Goal: Task Accomplishment & Management: Complete application form

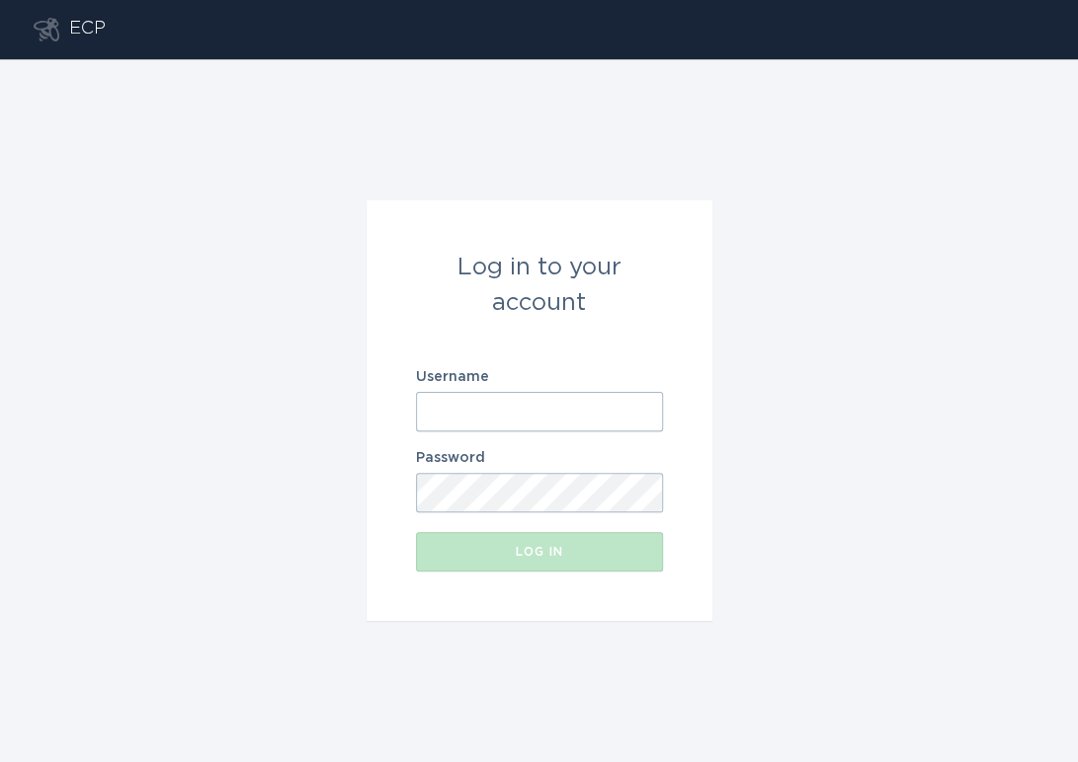
type input "[EMAIL_ADDRESS][DOMAIN_NAME]"
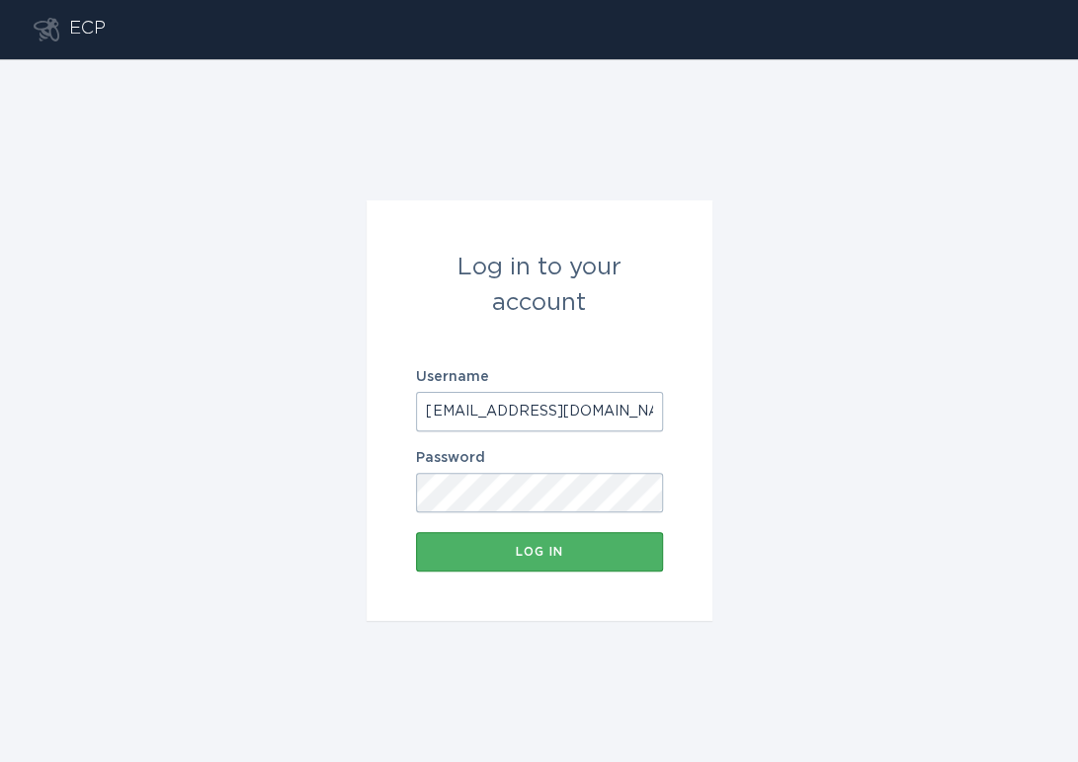
click at [508, 561] on button "Log in" at bounding box center [539, 552] width 247 height 40
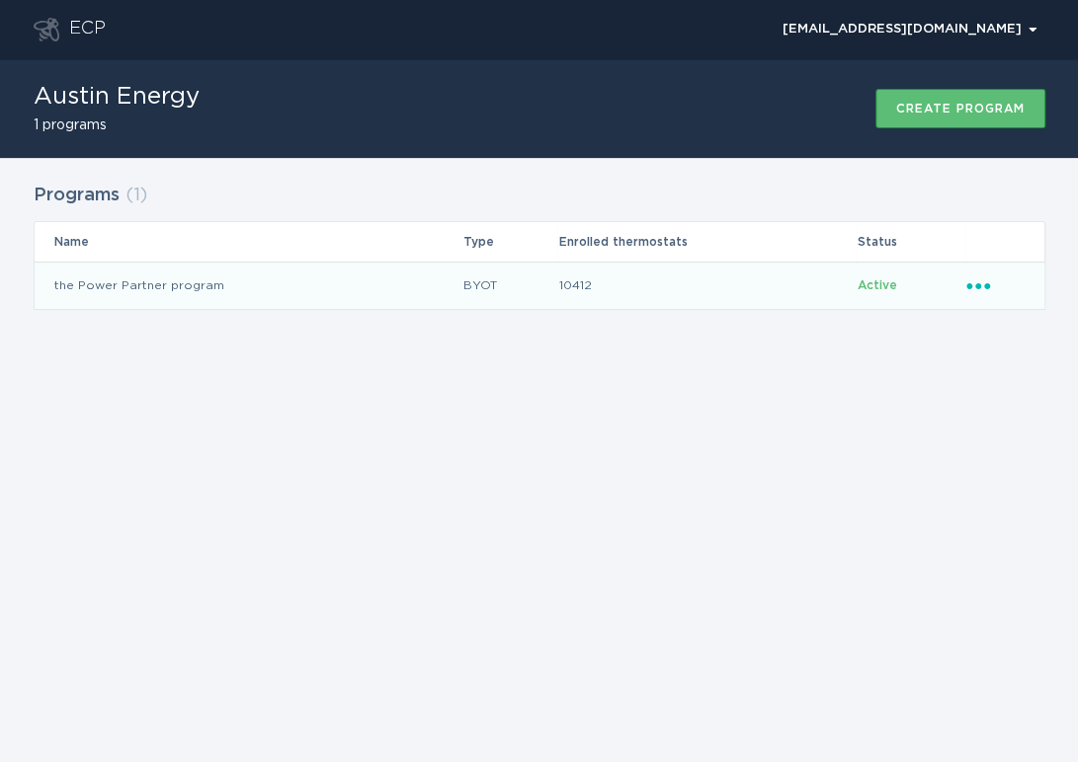
click at [198, 289] on td "the Power Partner program" at bounding box center [249, 285] width 428 height 47
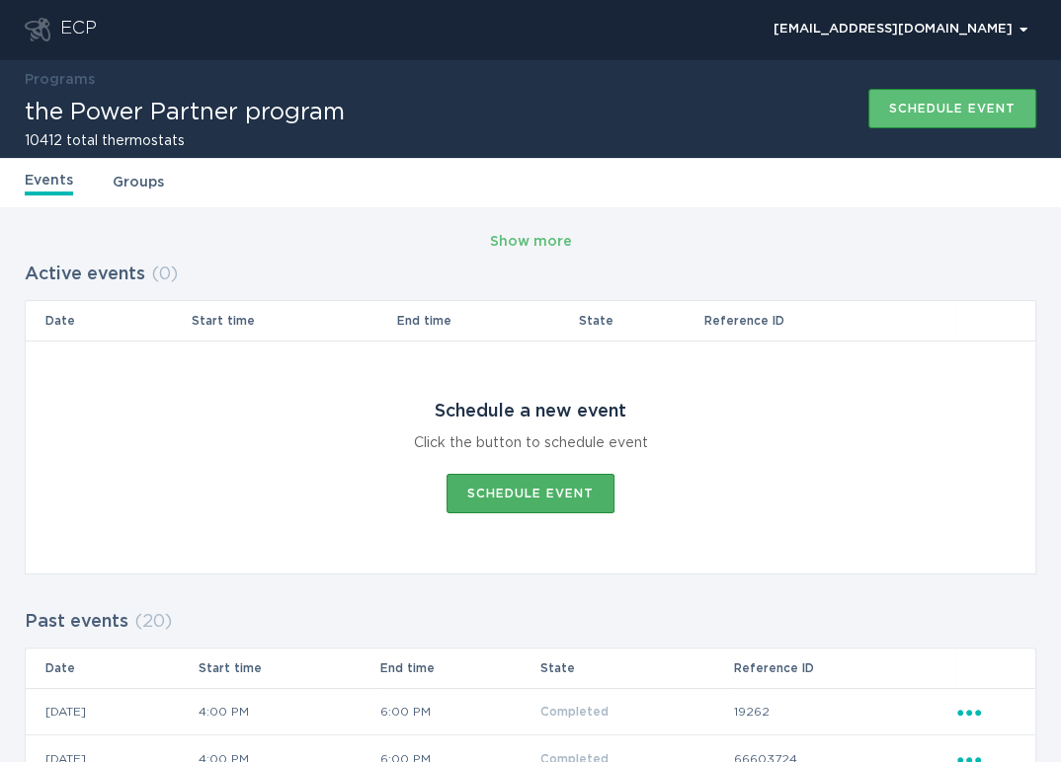
click at [480, 483] on button "Schedule event" at bounding box center [530, 494] width 168 height 40
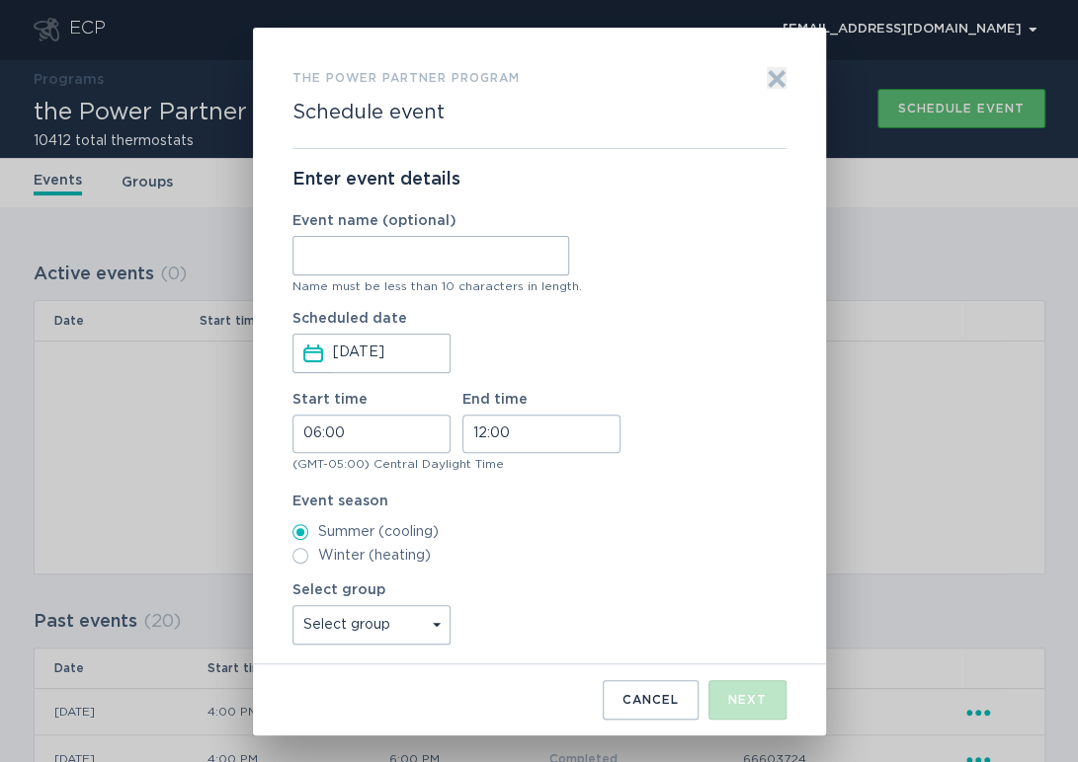
click at [391, 258] on input "Event name (optional)" at bounding box center [430, 256] width 277 height 40
type input "WH"
click at [316, 440] on input "06:00" at bounding box center [371, 434] width 158 height 39
click at [317, 569] on li "16" at bounding box center [319, 574] width 54 height 24
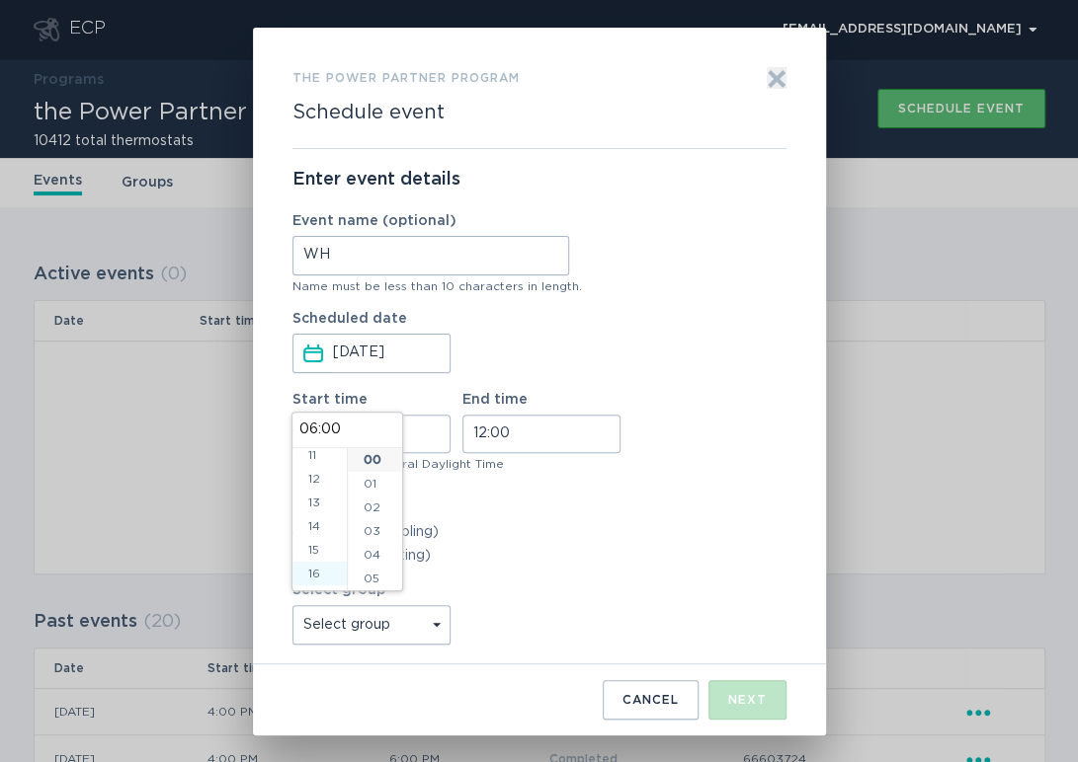
type input "16:00"
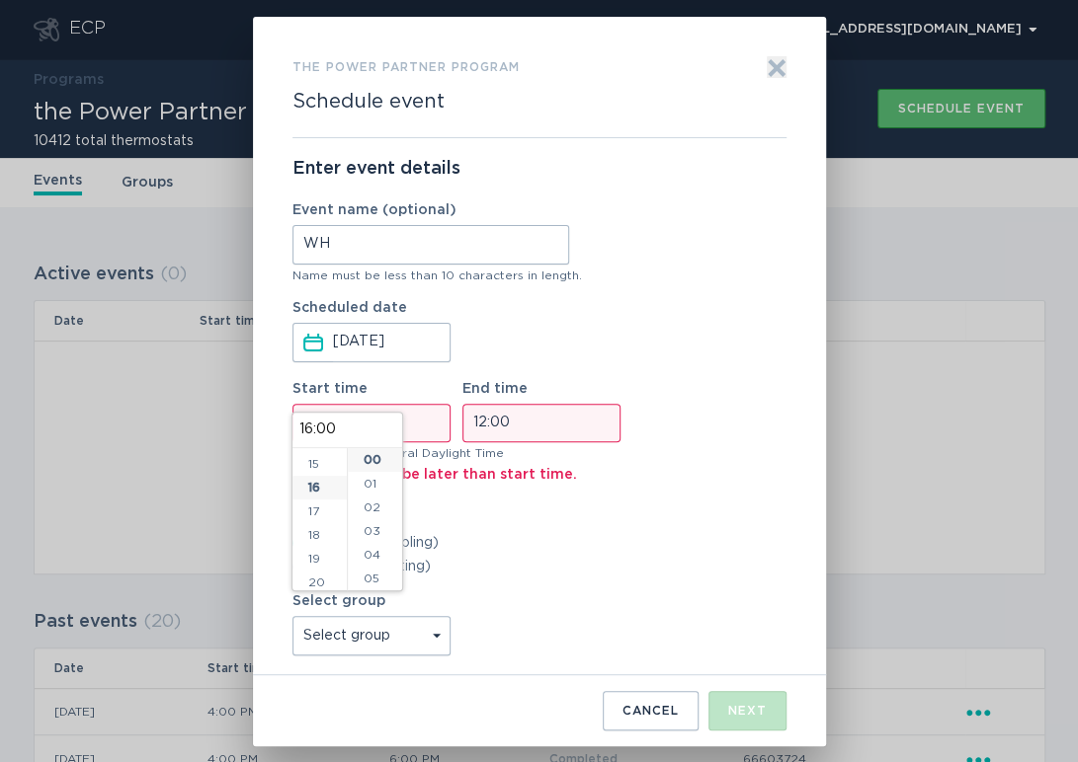
scroll to position [379, 0]
click at [475, 417] on input "12:00" at bounding box center [541, 423] width 158 height 39
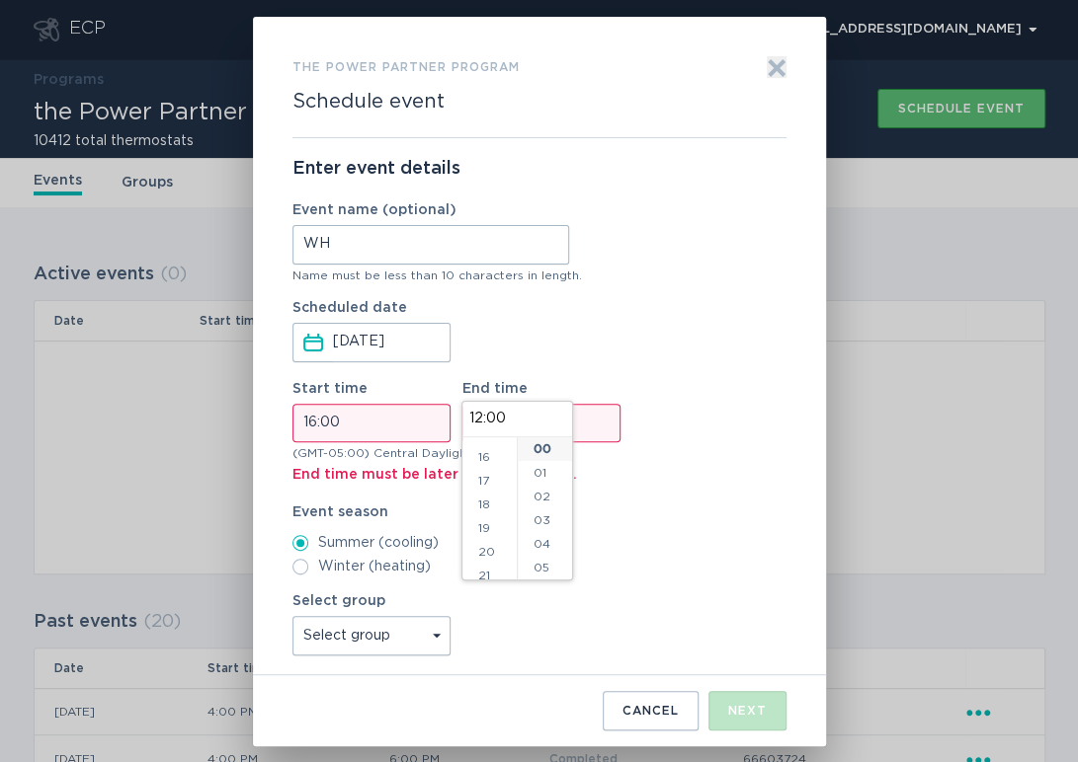
scroll to position [408, 0]
click at [491, 464] on li "18" at bounding box center [489, 468] width 54 height 24
type input "18:00"
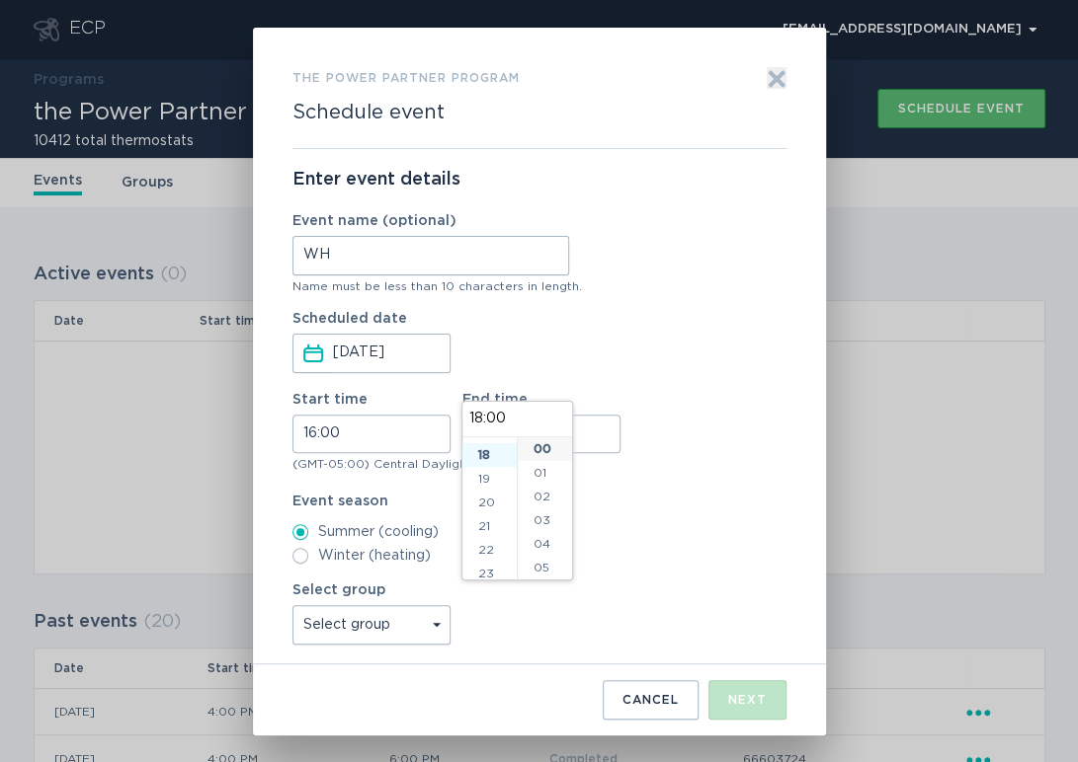
scroll to position [427, 0]
click at [351, 629] on select "Select group Whisper Hollow All thermostats High Point DND - Test DND - Pending…" at bounding box center [371, 625] width 158 height 40
select select "275fe029f442435fa047d9d4e3c7b5b6"
click at [292, 605] on select "Select group Whisper Hollow All thermostats High Point DND - Test DND - Pending…" at bounding box center [371, 625] width 158 height 40
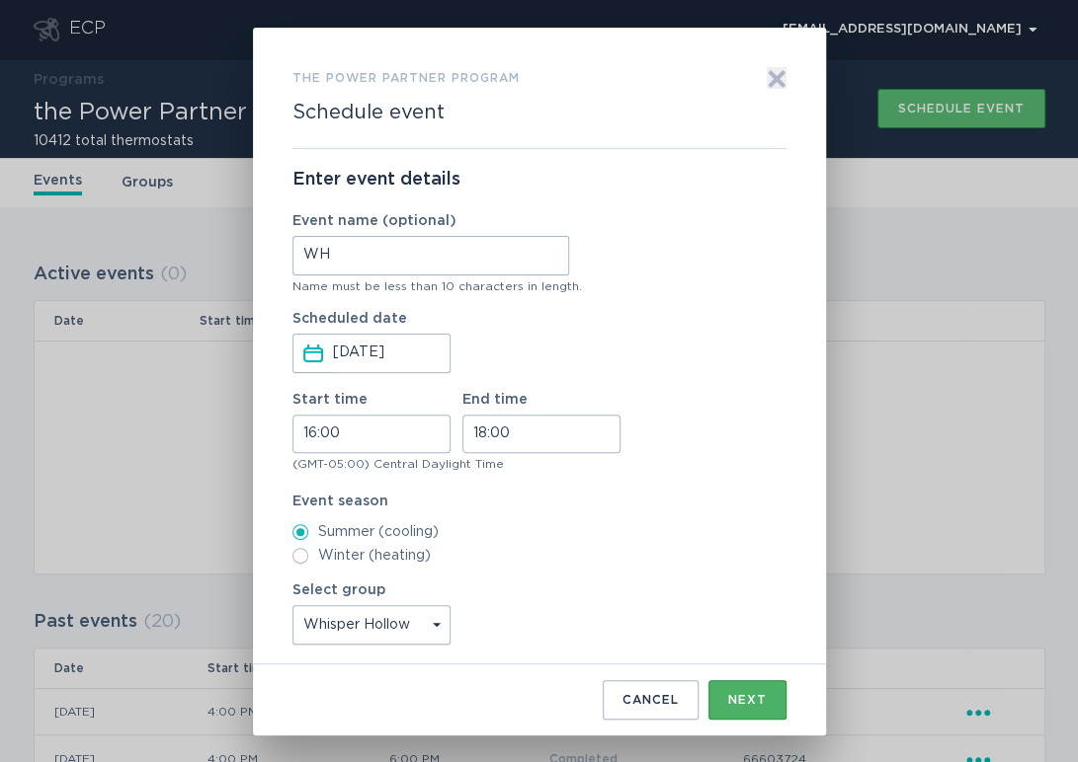
click at [721, 693] on button "Next" at bounding box center [747, 700] width 78 height 40
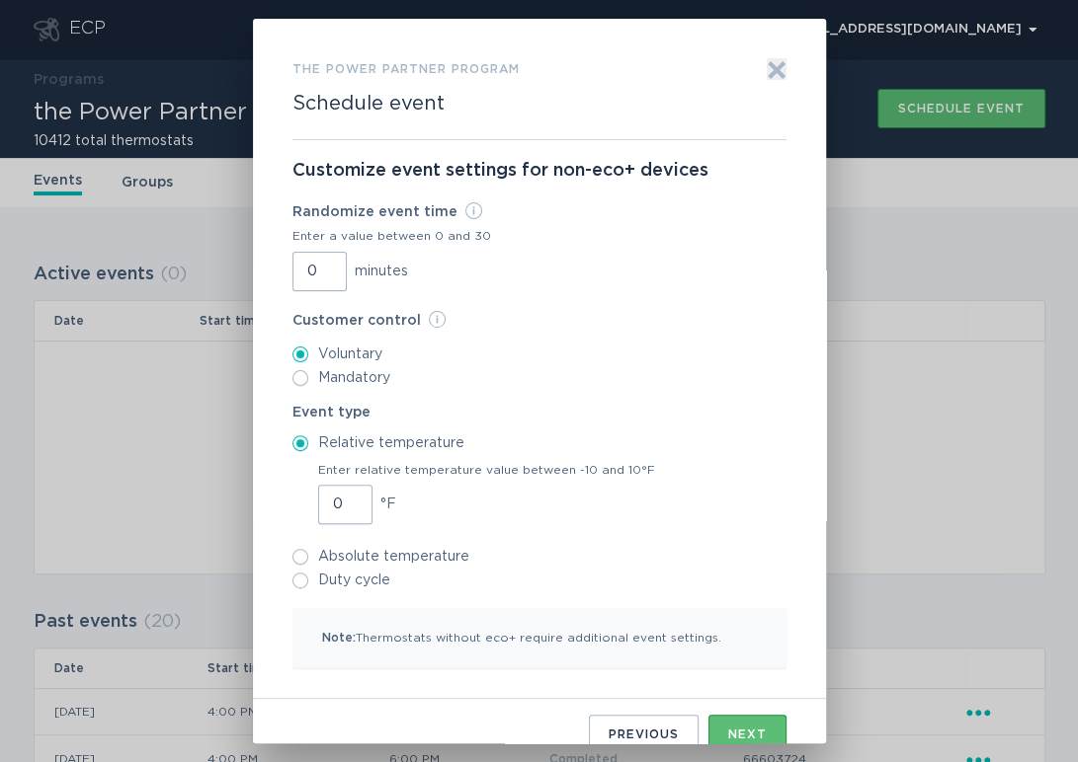
click at [295, 282] on input "0" at bounding box center [319, 272] width 54 height 40
type input "30"
click at [344, 501] on input "1" at bounding box center [345, 505] width 54 height 40
type input "2"
click at [345, 501] on input "2" at bounding box center [345, 505] width 54 height 40
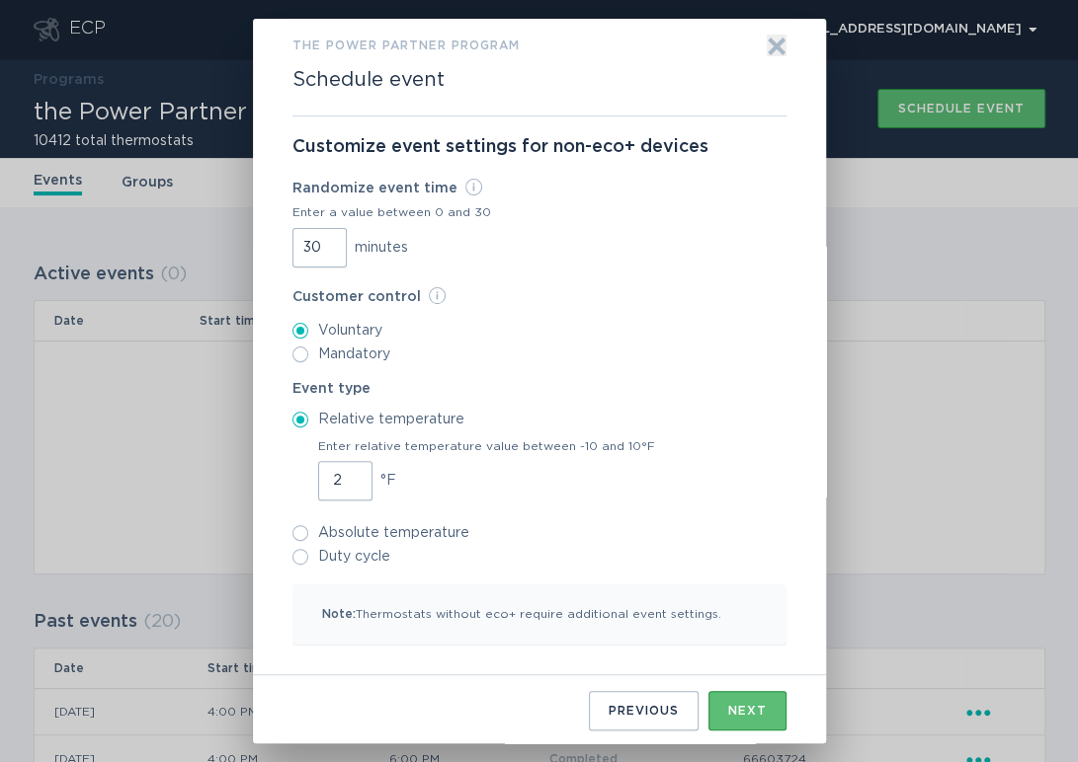
scroll to position [25, 0]
click at [711, 706] on button "Next" at bounding box center [747, 710] width 78 height 40
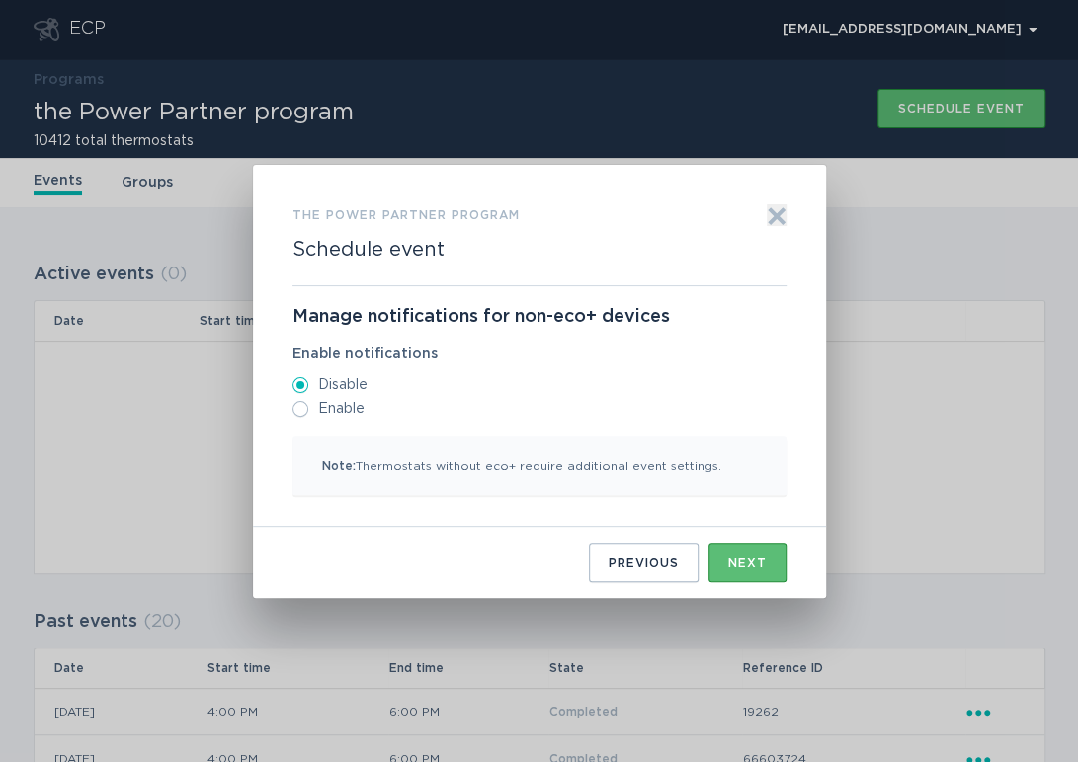
scroll to position [0, 0]
click at [711, 706] on div "the Power Partner program Schedule event Exit Manage notifications for non-eco+…" at bounding box center [539, 381] width 1078 height 762
click at [722, 563] on button "Next" at bounding box center [747, 563] width 78 height 40
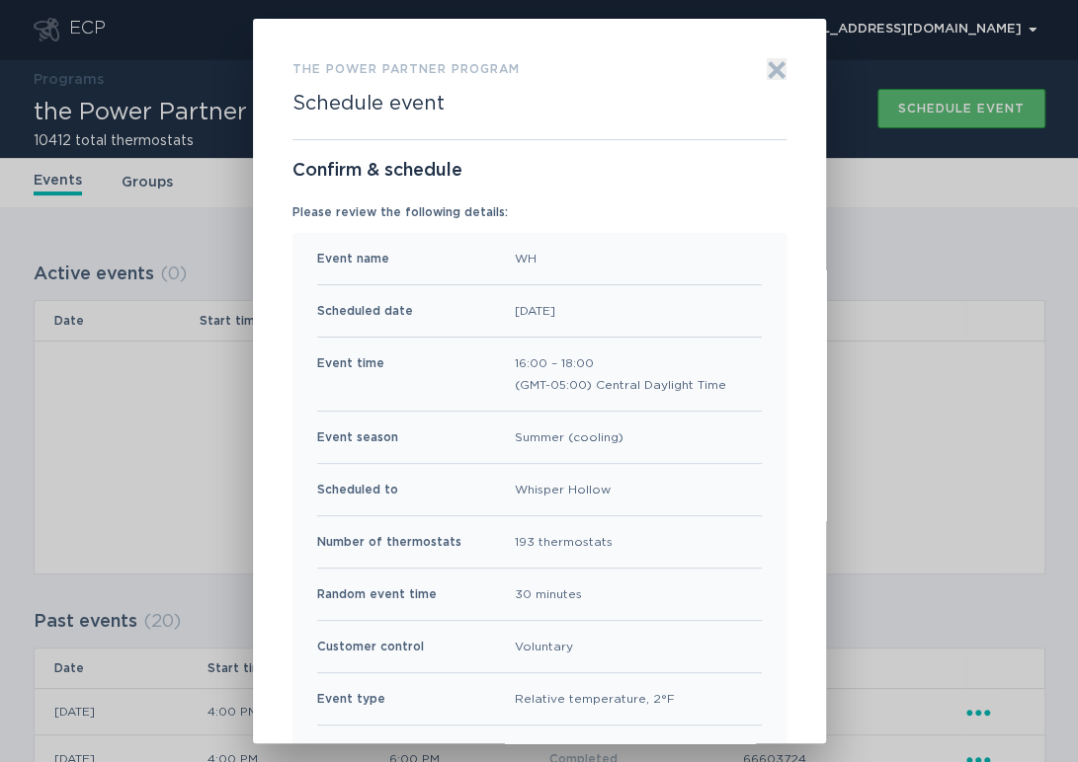
drag, startPoint x: 657, startPoint y: 393, endPoint x: 651, endPoint y: 371, distance: 22.5
drag, startPoint x: 651, startPoint y: 371, endPoint x: 710, endPoint y: 109, distance: 269.3
click at [710, 109] on div "the Power Partner program Schedule event Exit" at bounding box center [539, 98] width 494 height 81
click at [768, 72] on icon "Exit" at bounding box center [775, 70] width 15 height 15
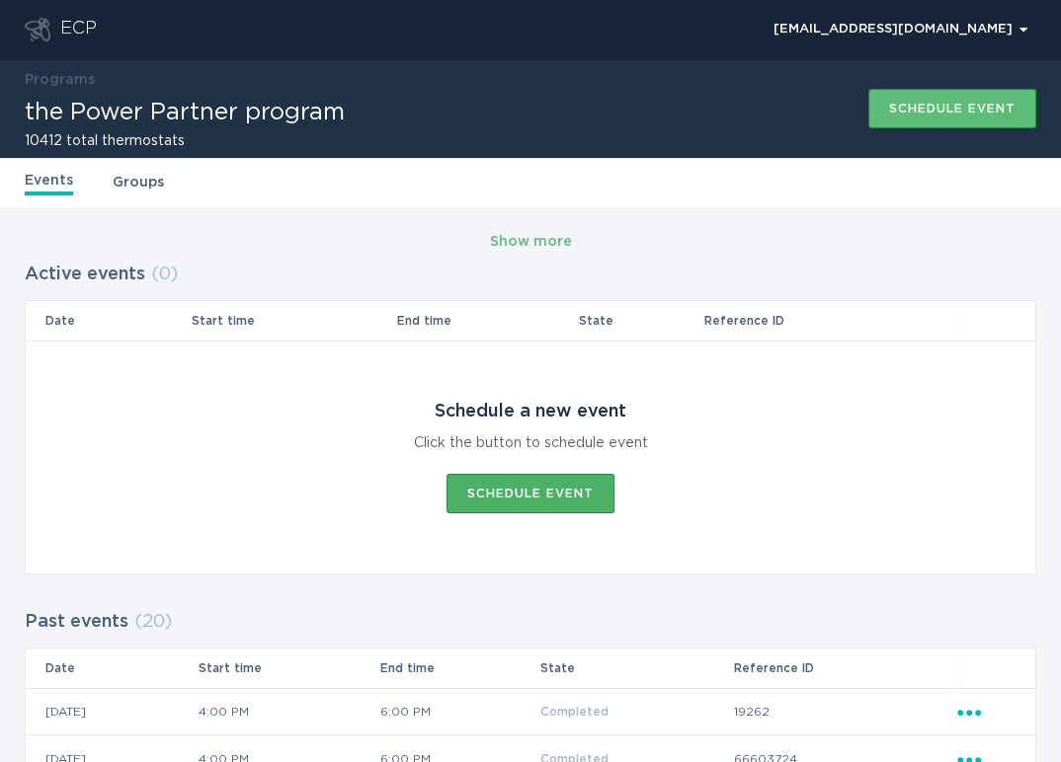
click at [506, 496] on div "Schedule event" at bounding box center [530, 494] width 126 height 12
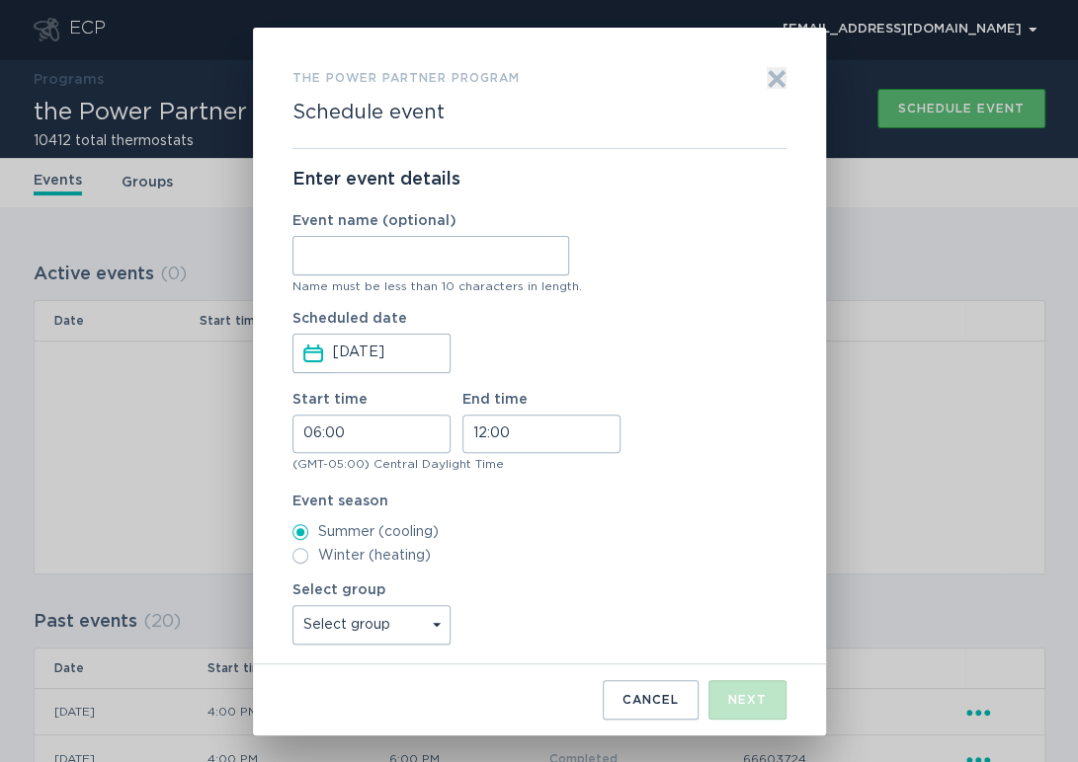
click at [383, 250] on input "Event name (optional)" at bounding box center [430, 256] width 277 height 40
type input "WH"
drag, startPoint x: 308, startPoint y: 432, endPoint x: 284, endPoint y: 433, distance: 23.7
click at [284, 433] on div "the Power Partner program Schedule event Exit Enter event details Event name (o…" at bounding box center [539, 382] width 573 height 708
click at [337, 440] on input "06:00" at bounding box center [371, 434] width 158 height 39
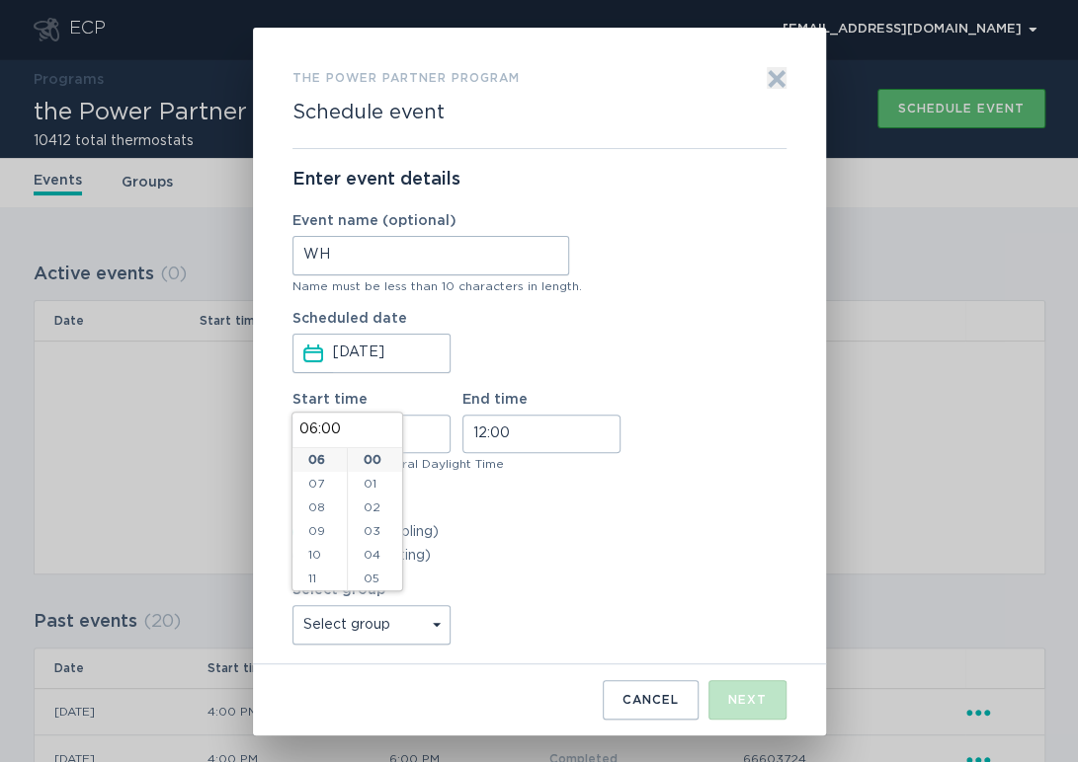
scroll to position [266, 0]
click at [312, 566] on li "16" at bounding box center [319, 574] width 54 height 24
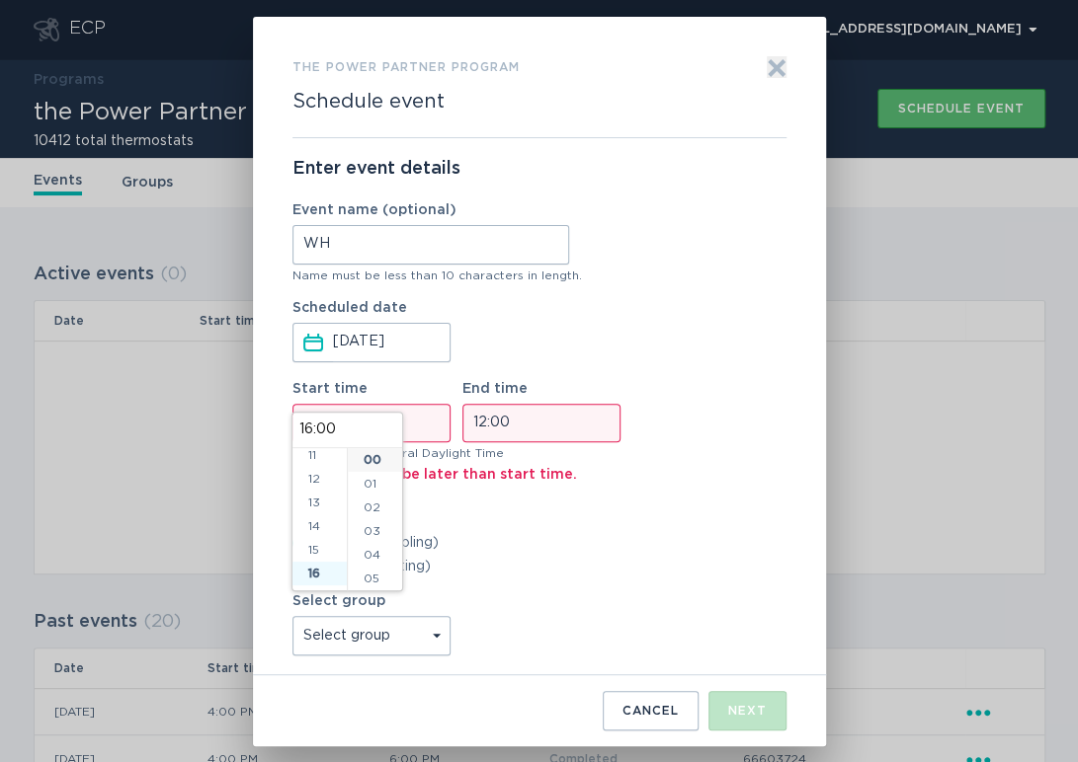
type input "16:00"
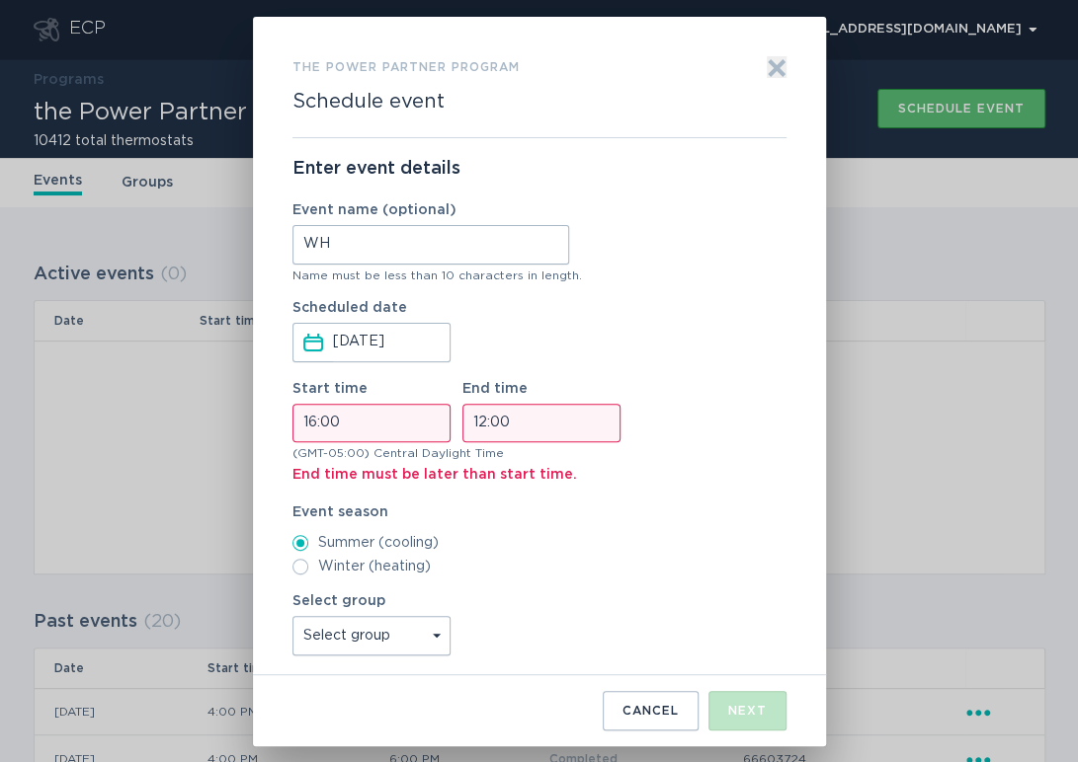
click at [477, 423] on input "12:00" at bounding box center [541, 423] width 158 height 39
click at [485, 464] on li "18" at bounding box center [489, 468] width 54 height 24
type input "18:00"
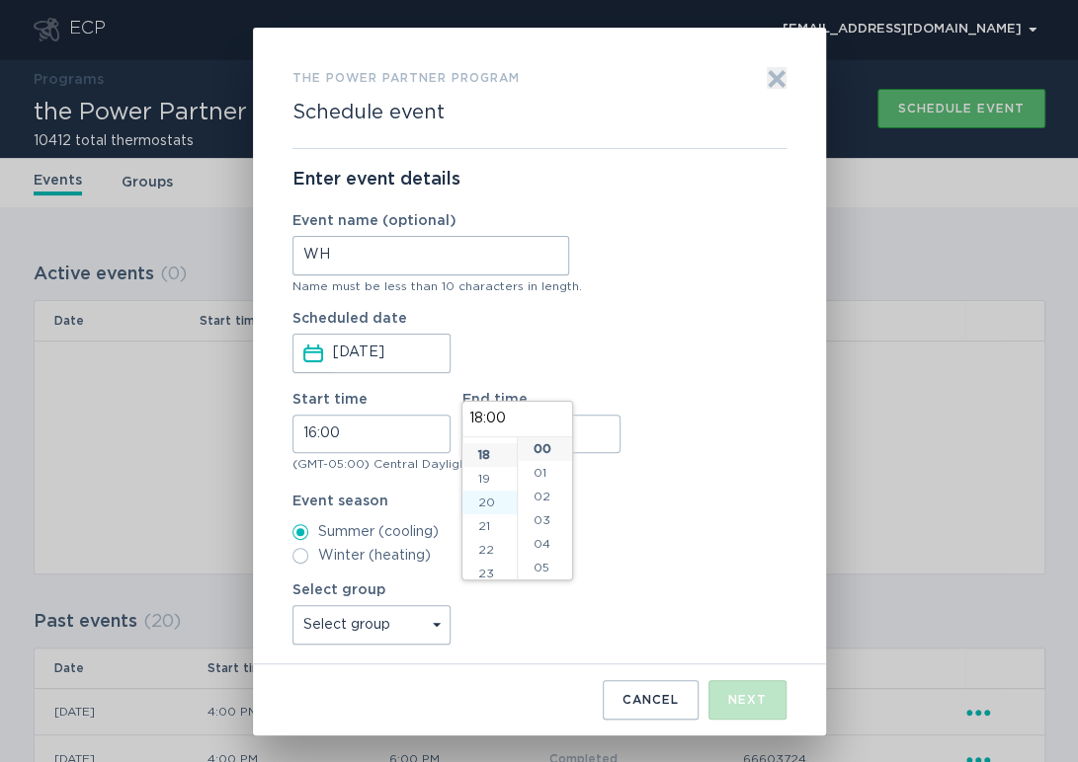
scroll to position [427, 0]
click at [409, 621] on select "Select group Whisper Hollow All thermostats High Point DND - Test DND - Pending…" at bounding box center [371, 625] width 158 height 40
select select "275fe029f442435fa047d9d4e3c7b5b6"
click at [292, 605] on select "Select group Whisper Hollow All thermostats High Point DND - Test DND - Pending…" at bounding box center [371, 625] width 158 height 40
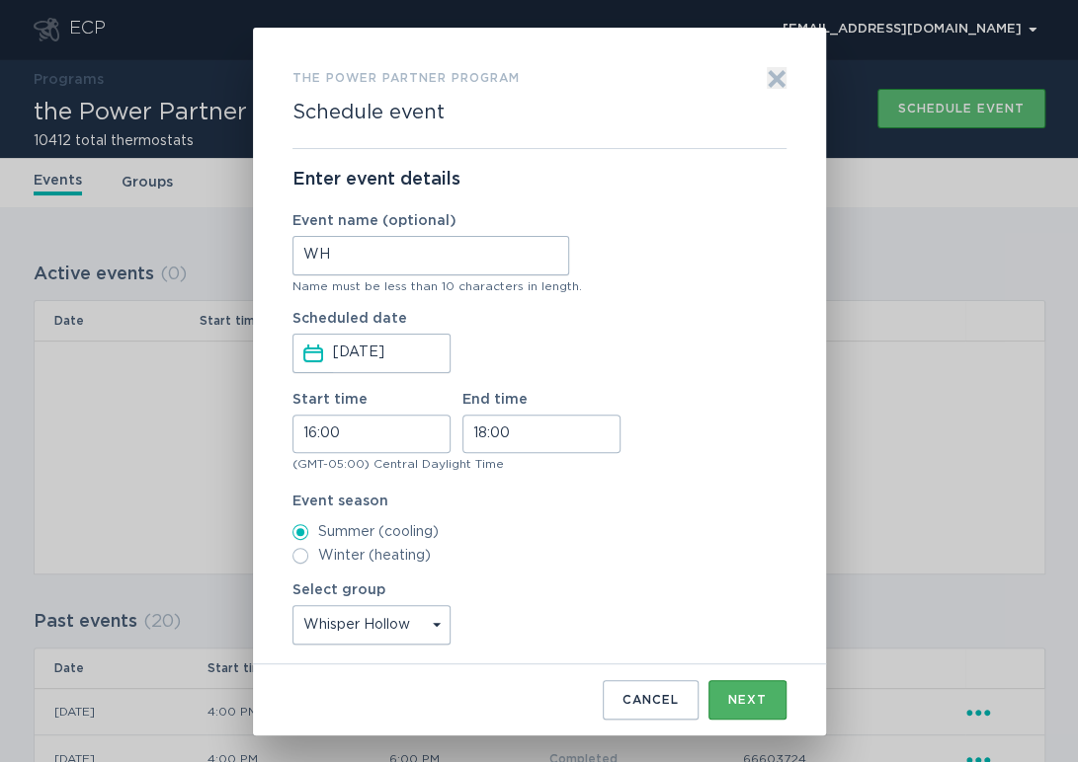
click at [724, 687] on button "Next" at bounding box center [747, 700] width 78 height 40
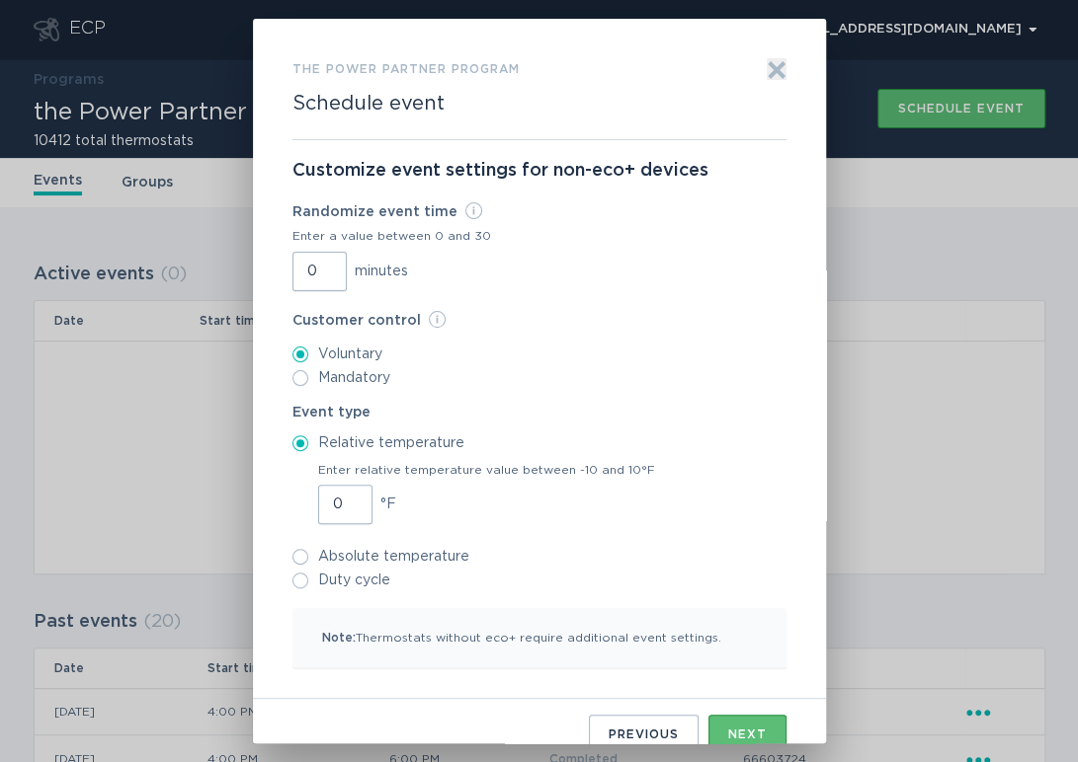
click at [292, 264] on input "0" at bounding box center [319, 272] width 54 height 40
type input "30"
click at [324, 505] on input "0" at bounding box center [345, 505] width 54 height 40
click at [325, 502] on input "0" at bounding box center [345, 505] width 54 height 40
click at [340, 495] on input "1" at bounding box center [345, 505] width 54 height 40
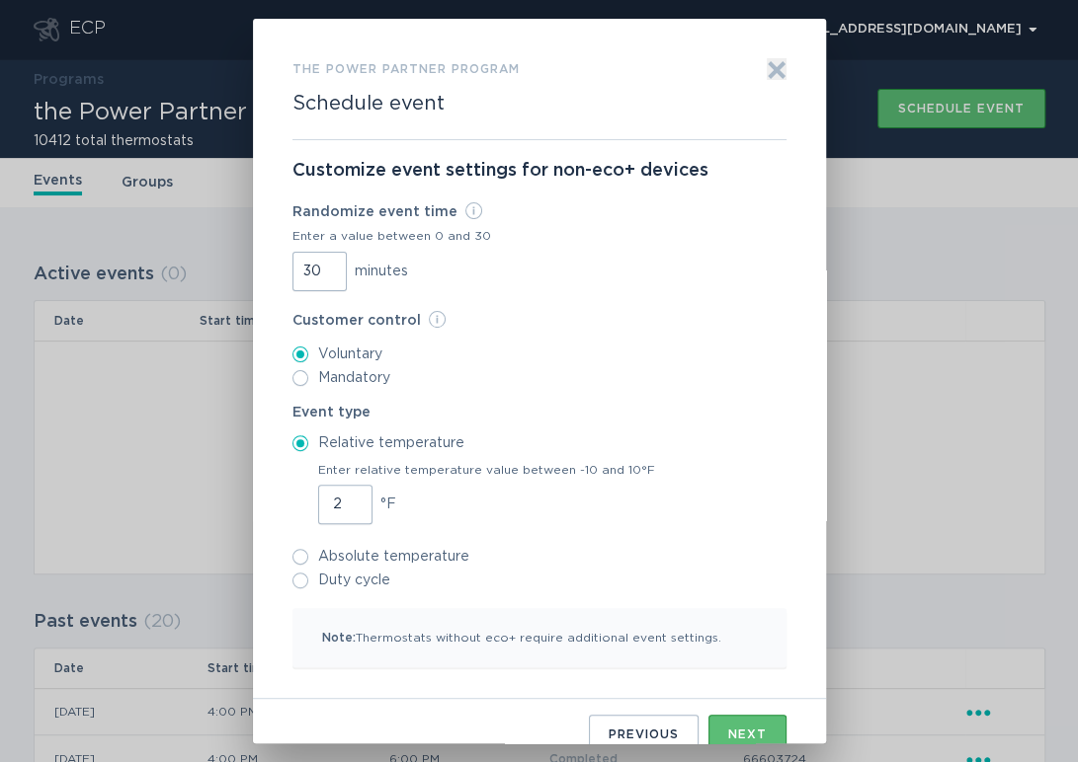
click at [340, 495] on input "2" at bounding box center [345, 505] width 54 height 40
type input "3"
click at [340, 495] on input "3" at bounding box center [345, 505] width 54 height 40
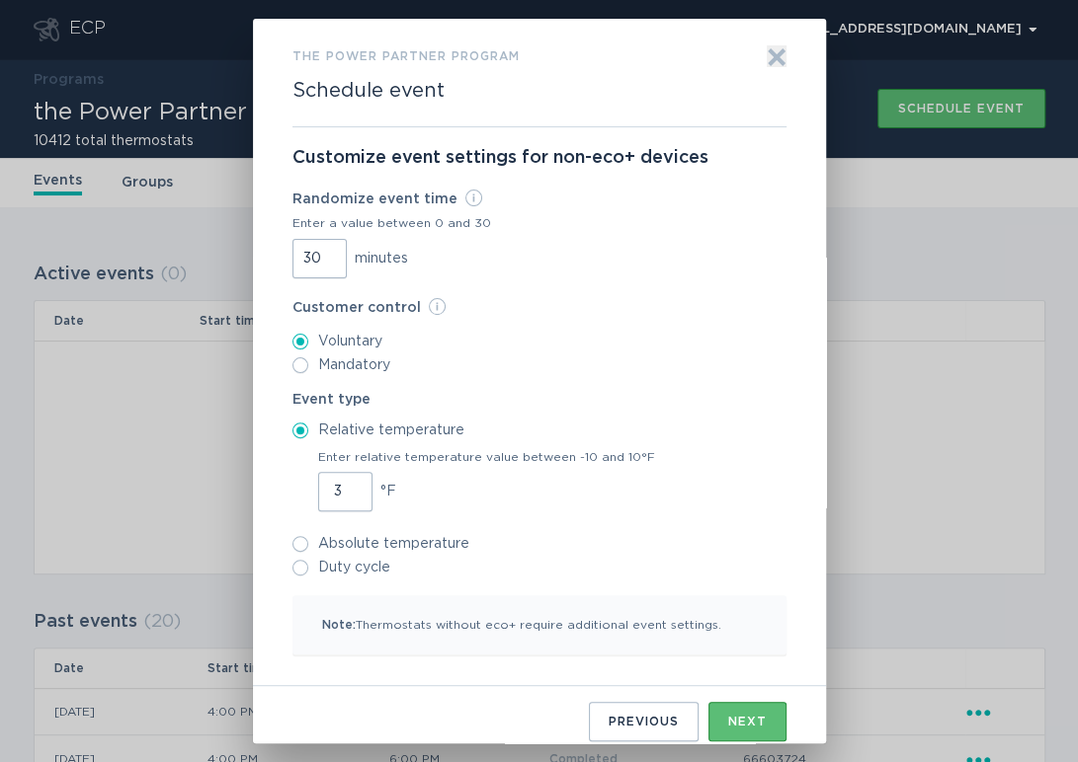
scroll to position [25, 0]
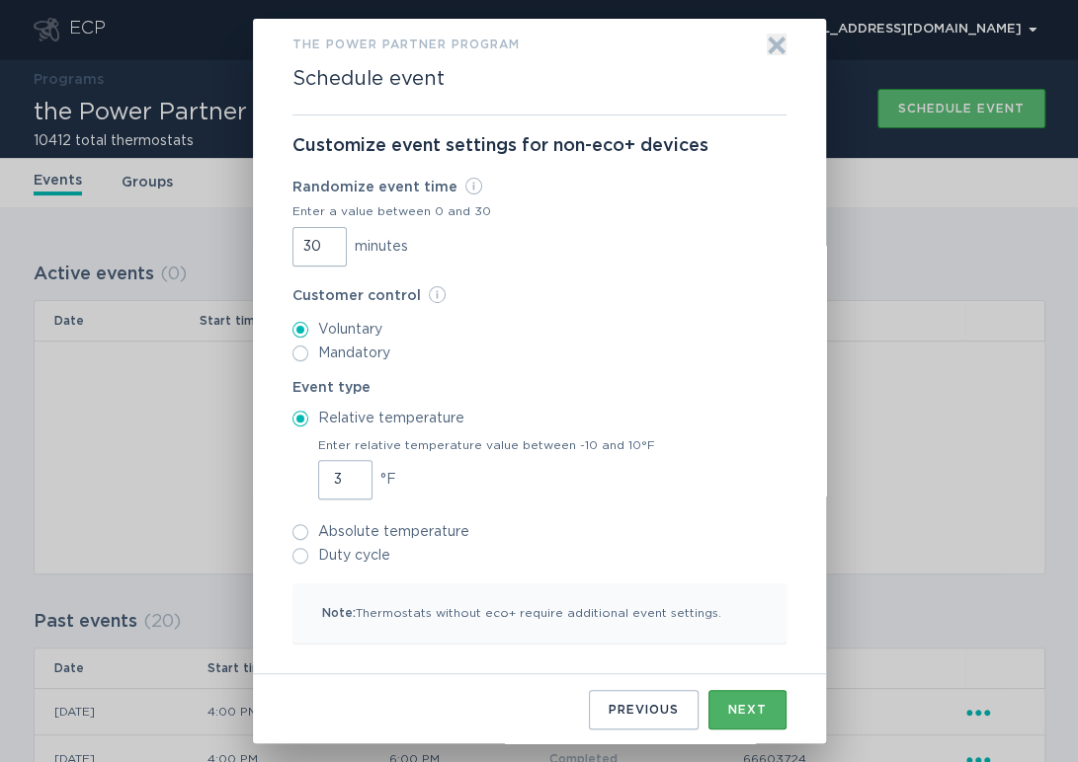
click at [715, 698] on button "Next" at bounding box center [747, 710] width 78 height 40
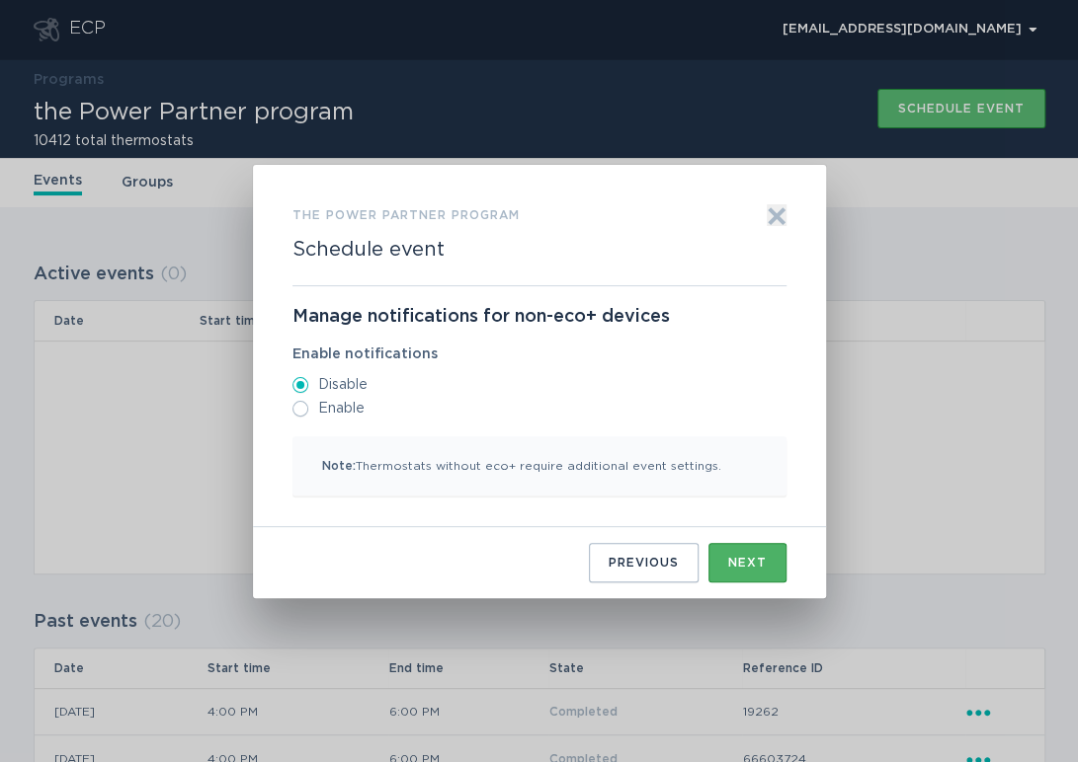
scroll to position [0, 0]
click at [719, 559] on button "Next" at bounding box center [747, 563] width 78 height 40
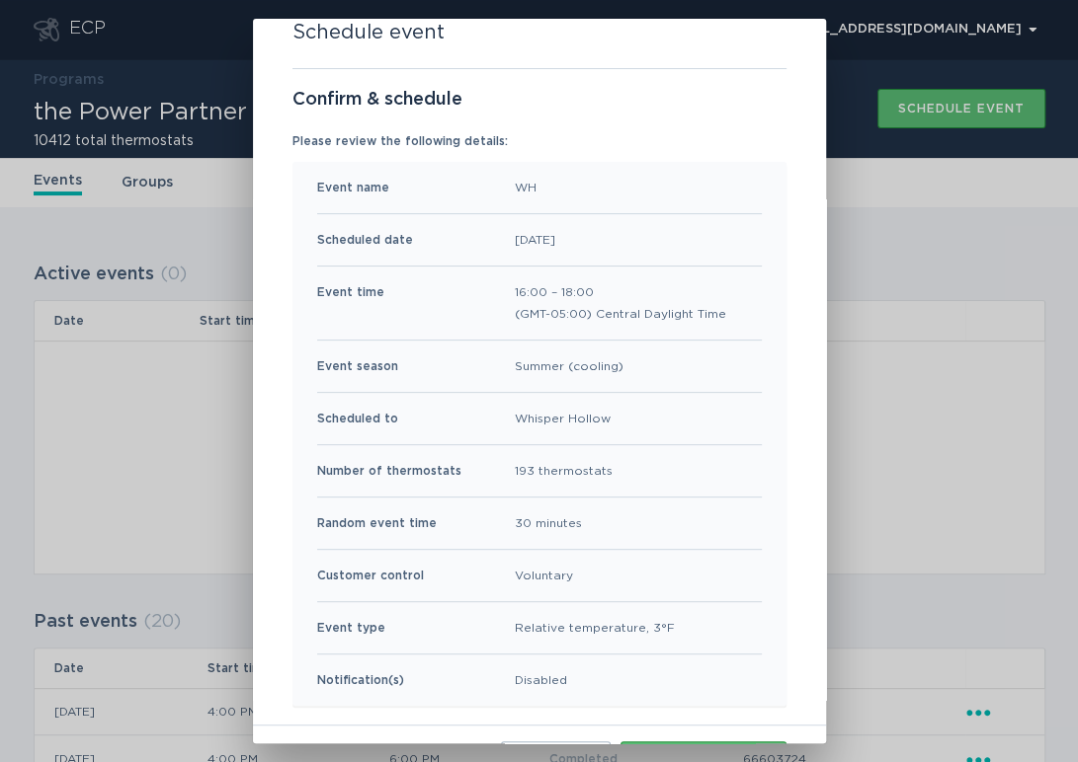
scroll to position [110, 0]
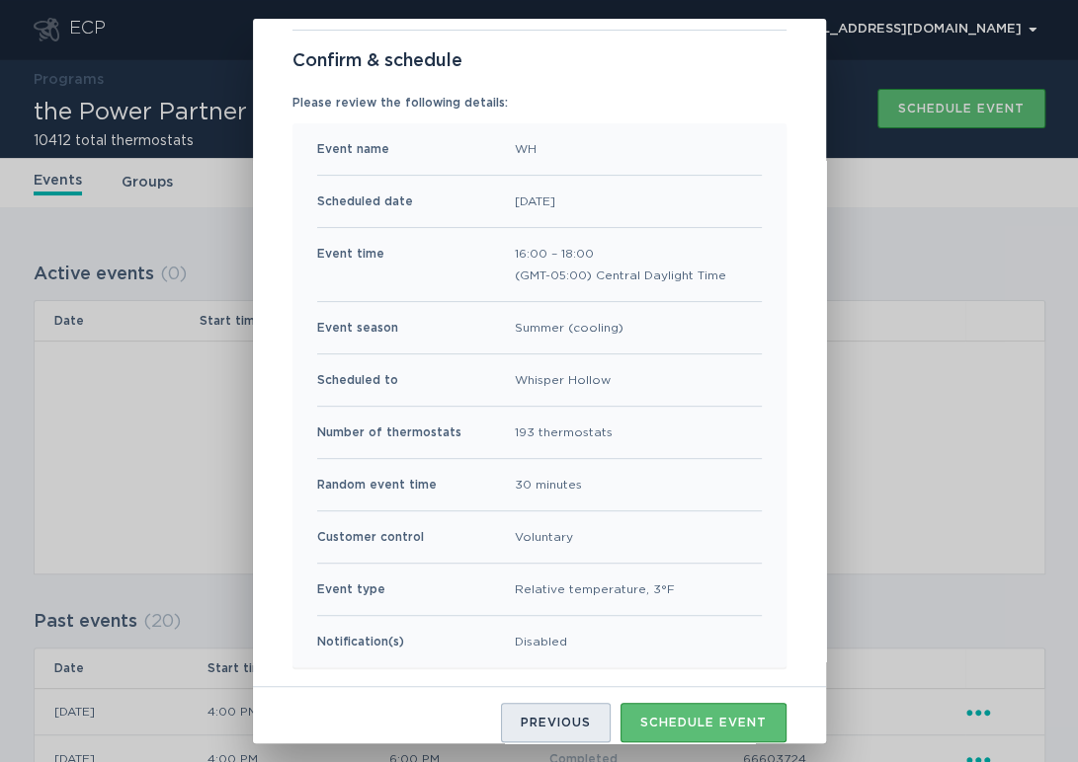
click at [561, 717] on div "Previous" at bounding box center [555, 723] width 70 height 12
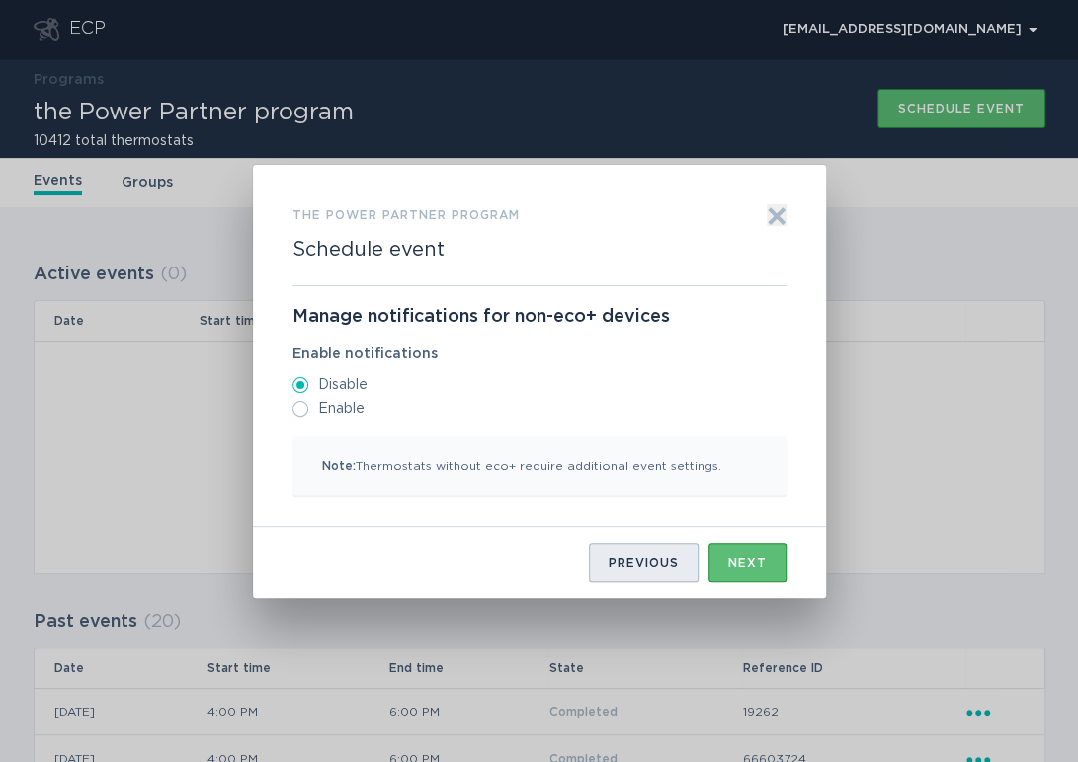
click at [672, 560] on div "Previous" at bounding box center [643, 563] width 70 height 12
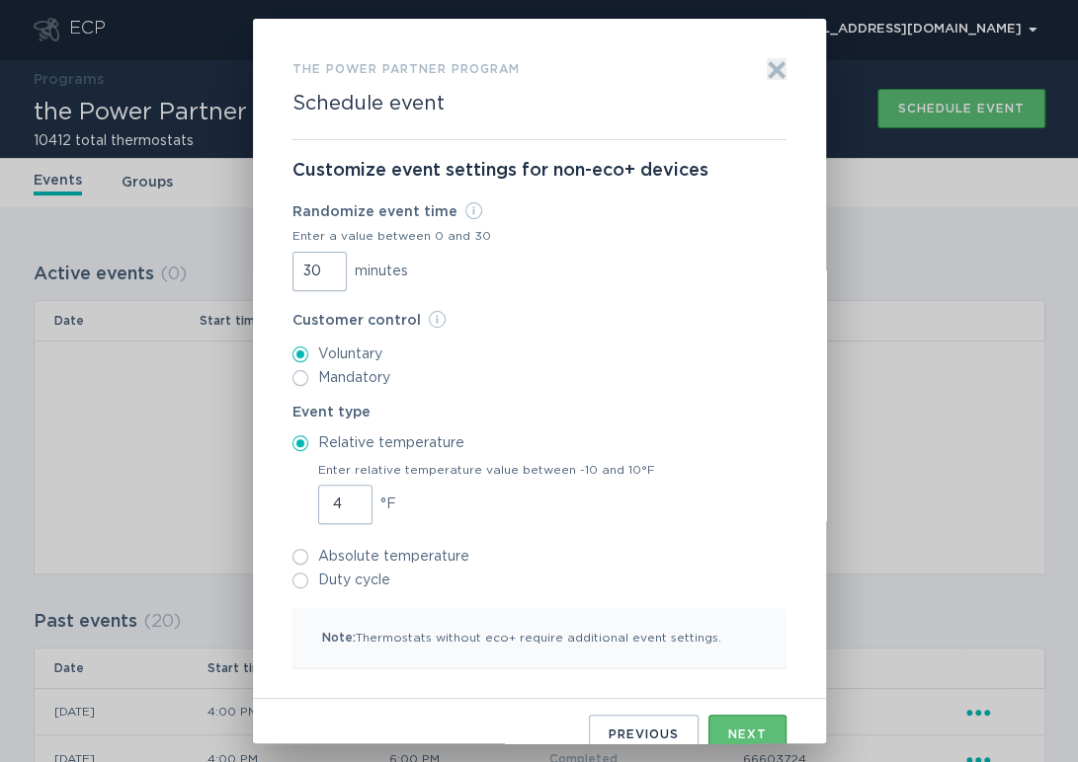
click at [345, 504] on input "4" at bounding box center [345, 505] width 54 height 40
click at [348, 508] on input "3" at bounding box center [345, 505] width 54 height 40
type input "2"
click at [348, 508] on input "2" at bounding box center [345, 505] width 54 height 40
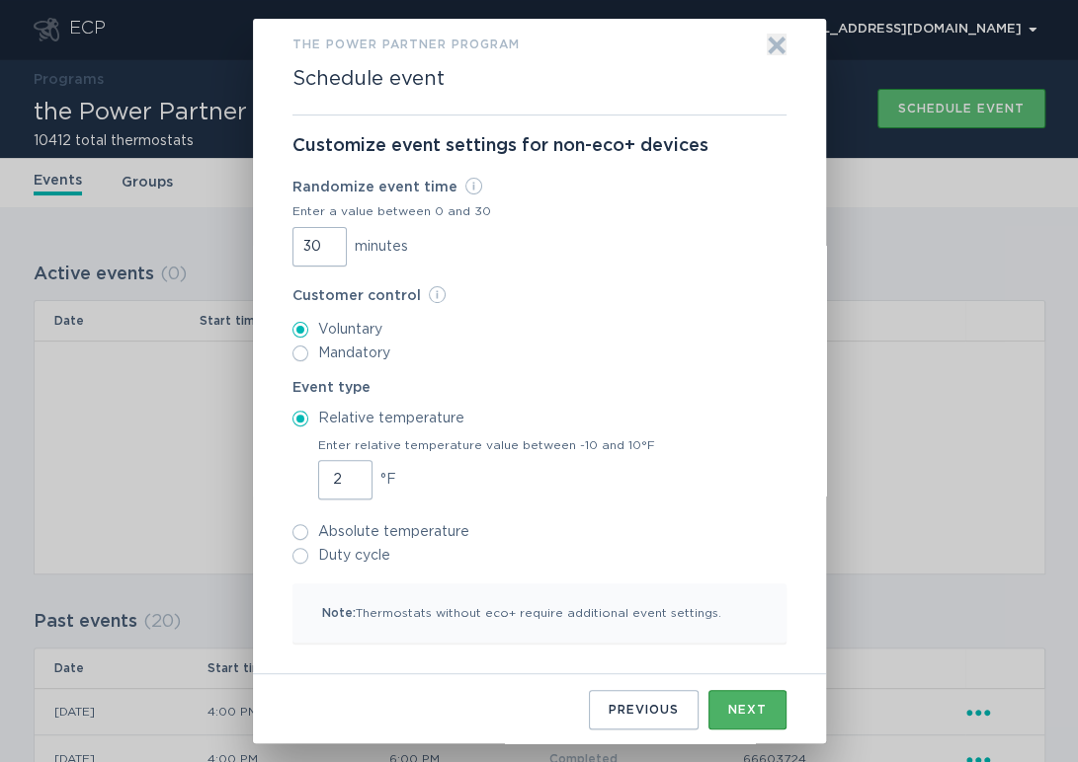
click at [759, 694] on button "Next" at bounding box center [747, 710] width 78 height 40
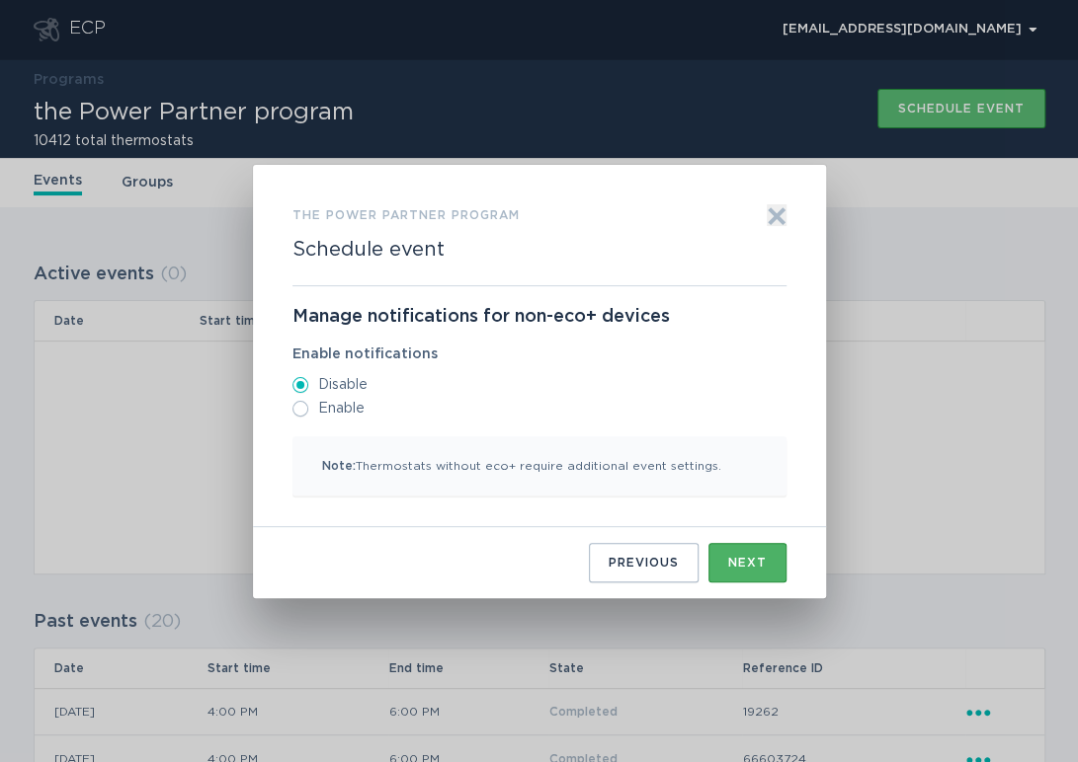
scroll to position [0, 0]
click at [728, 563] on div "Next" at bounding box center [747, 563] width 39 height 12
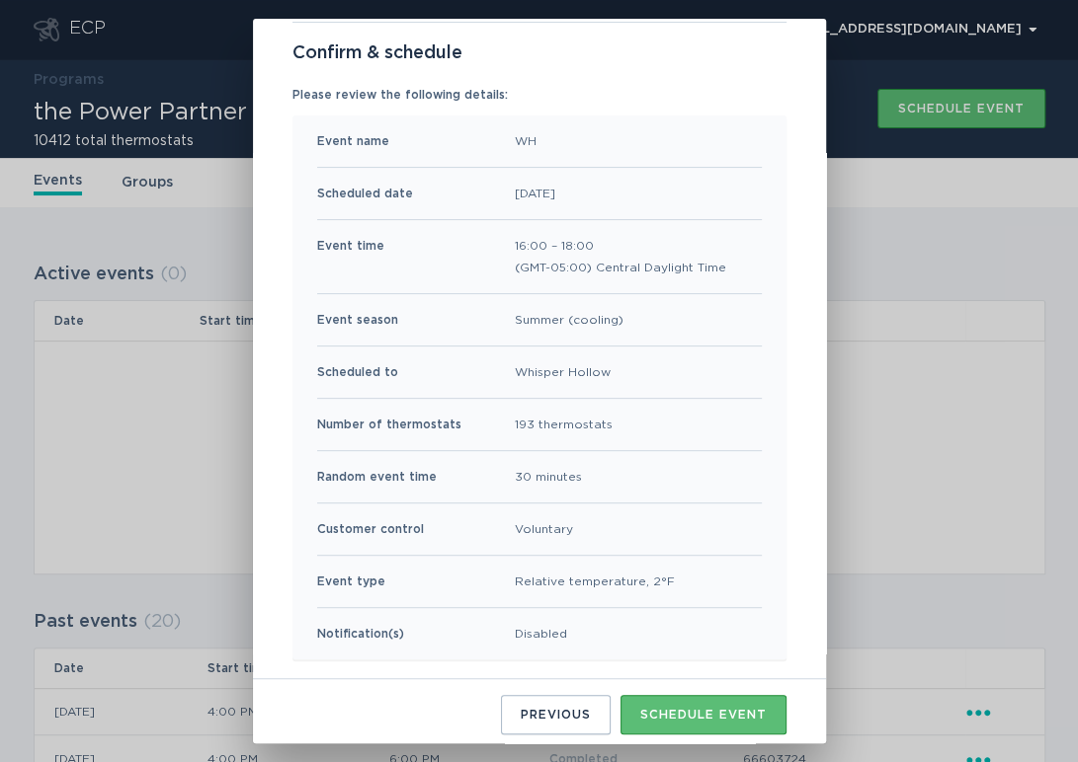
scroll to position [122, 0]
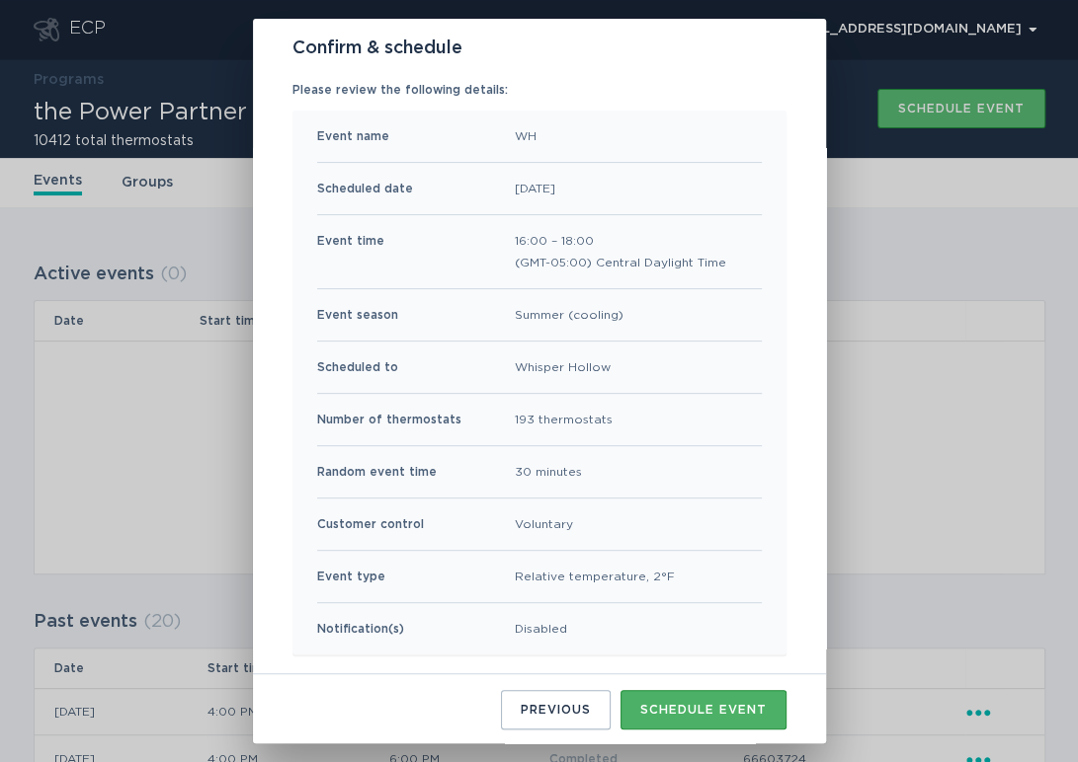
click at [683, 707] on div "Schedule event" at bounding box center [703, 710] width 126 height 12
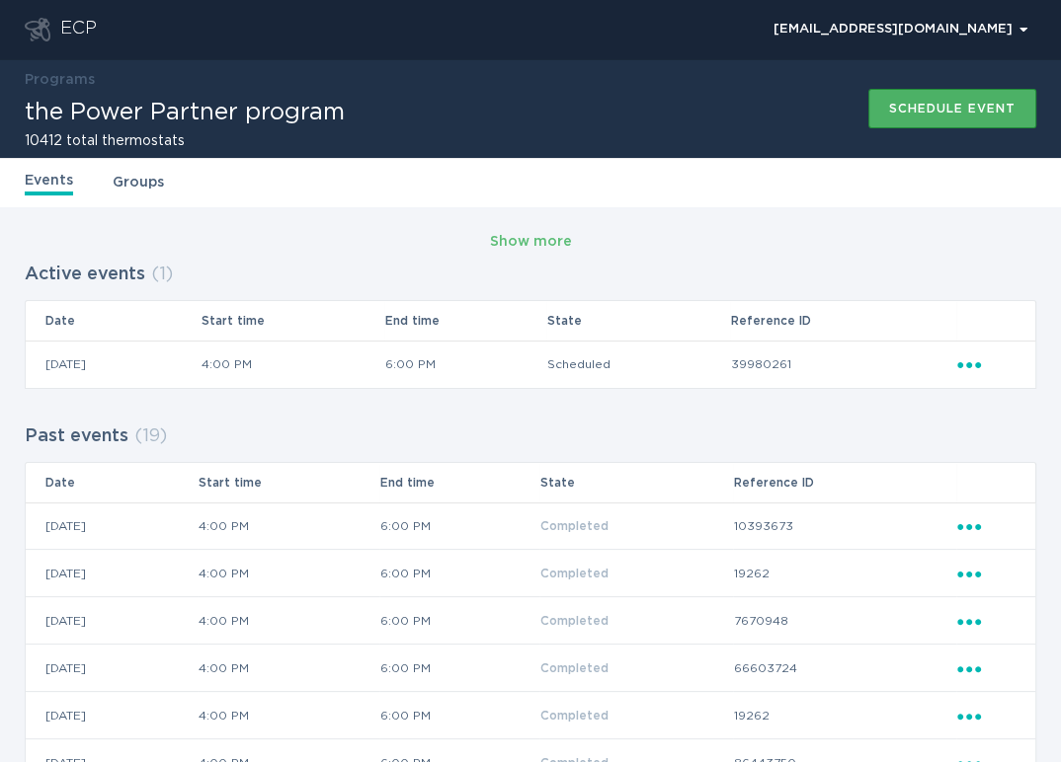
click at [921, 100] on button "Schedule event" at bounding box center [952, 109] width 168 height 40
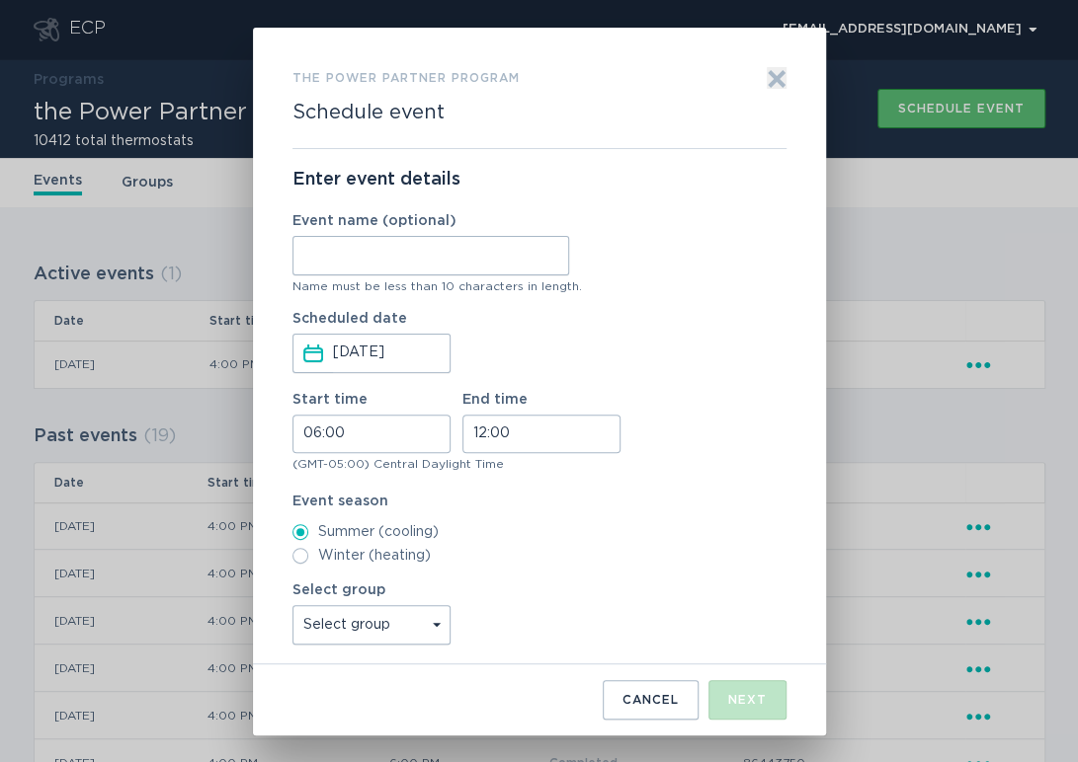
click at [393, 244] on input "Event name (optional)" at bounding box center [430, 256] width 277 height 40
type input "Anderson"
click at [308, 429] on input "06:00" at bounding box center [371, 434] width 158 height 39
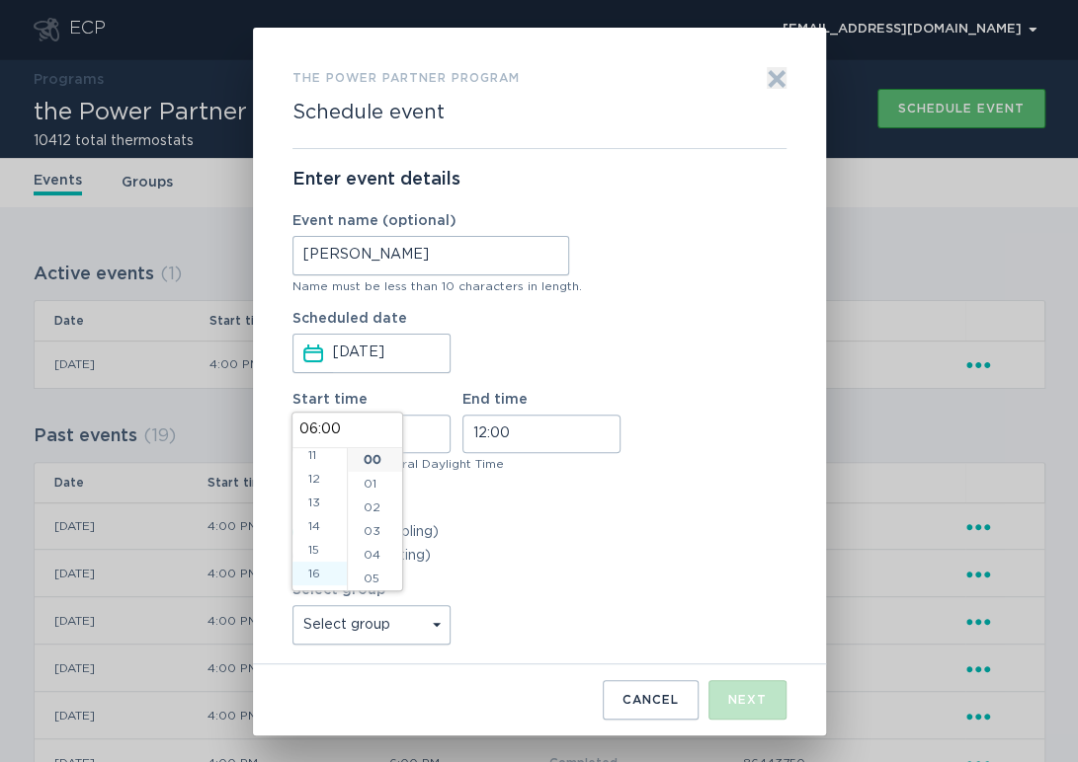
click at [324, 569] on li "16" at bounding box center [319, 574] width 54 height 24
type input "16:00"
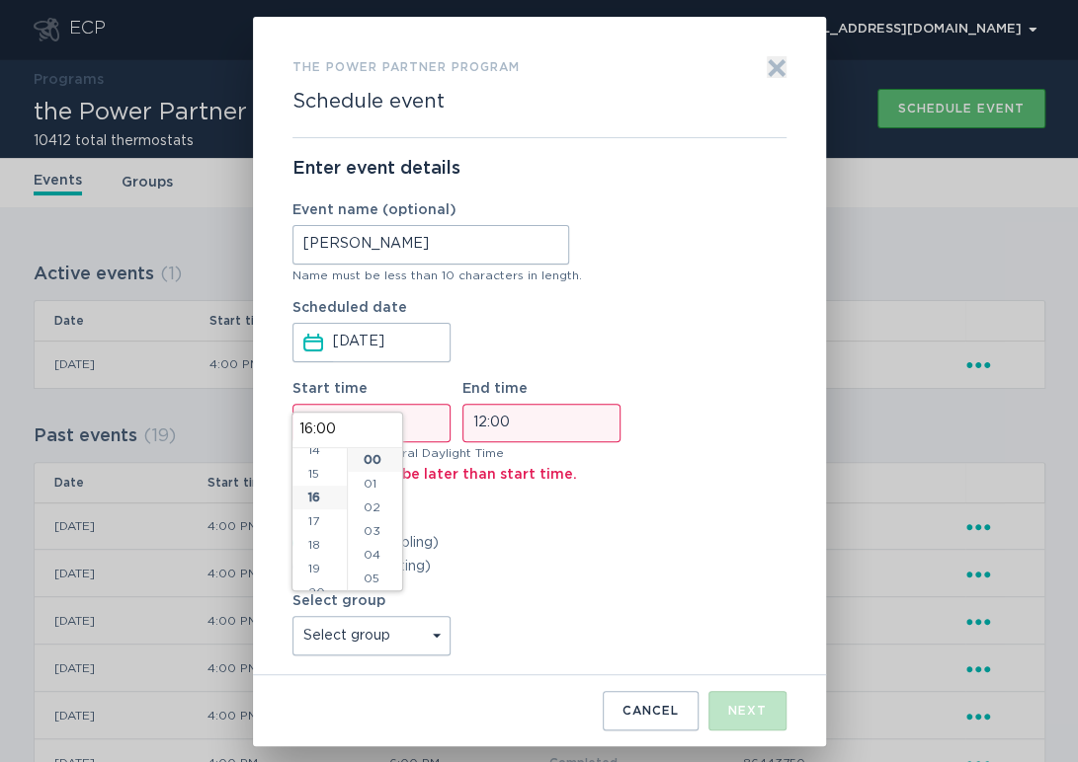
scroll to position [379, 0]
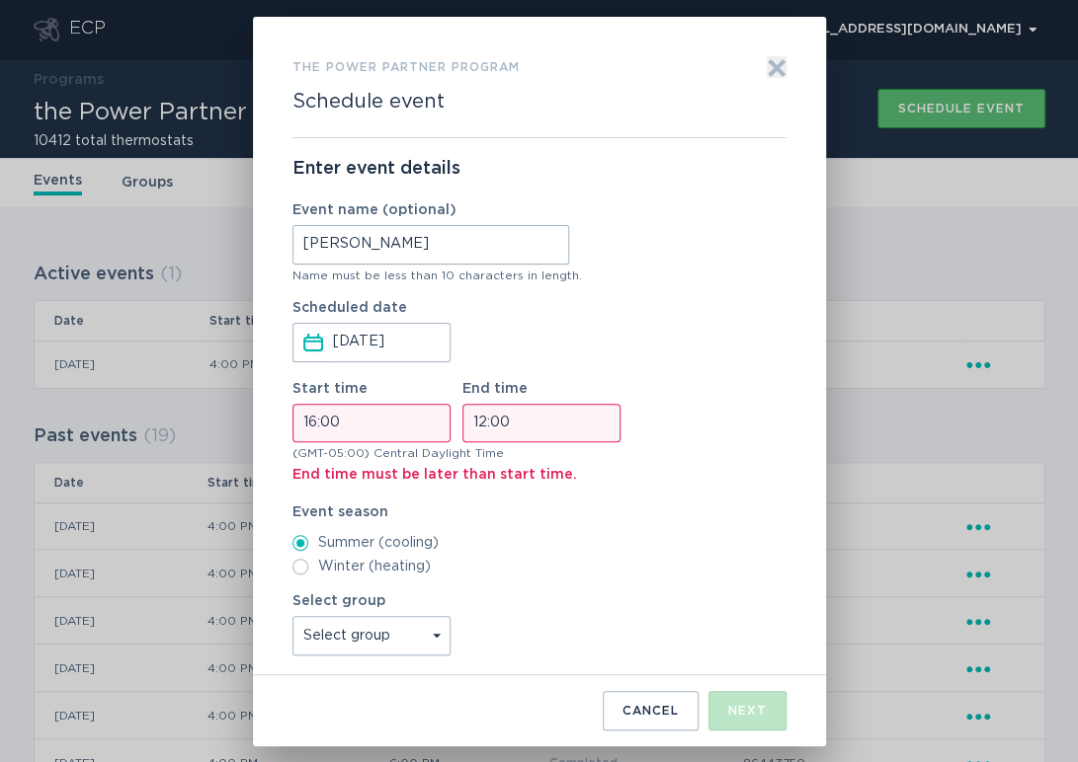
click at [482, 425] on input "12:00" at bounding box center [541, 423] width 158 height 39
click at [479, 461] on li "18" at bounding box center [489, 468] width 54 height 24
type input "18:00"
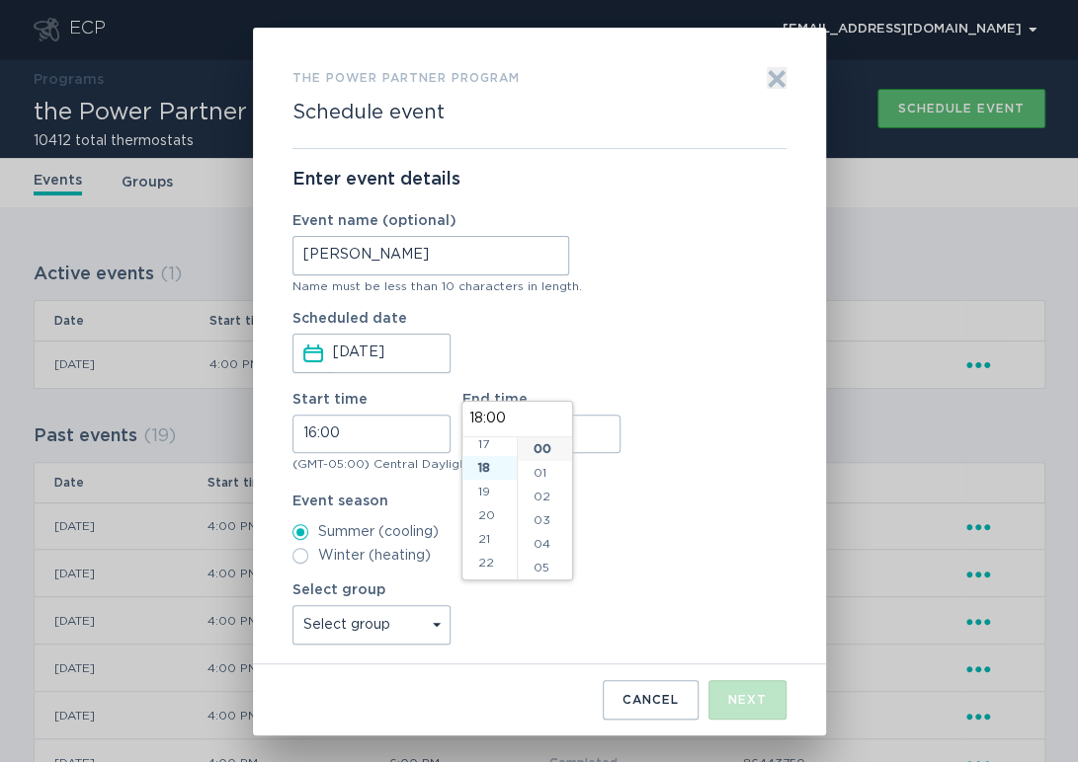
scroll to position [427, 0]
click at [659, 535] on label "Summer (cooling)" at bounding box center [539, 532] width 494 height 16
click at [308, 535] on input "Summer (cooling)" at bounding box center [300, 532] width 16 height 16
click at [420, 626] on select "Select group Whisper Hollow All thermostats High Point DND - Test DND - Pending…" at bounding box center [371, 625] width 158 height 40
select select "4c7b4abfe2b34ebaa82c5e767258e6bb"
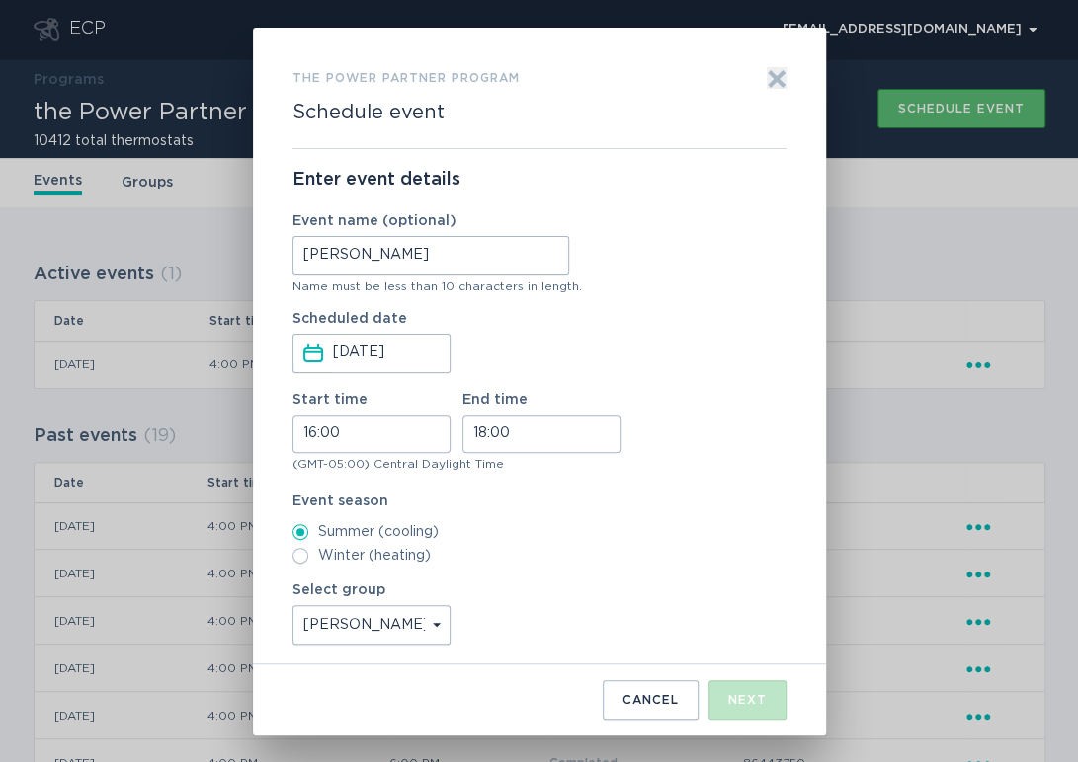
click at [292, 605] on select "Select group Whisper Hollow All thermostats High Point DND - Test DND - Pending…" at bounding box center [371, 625] width 158 height 40
click at [724, 693] on button "Next" at bounding box center [747, 700] width 78 height 40
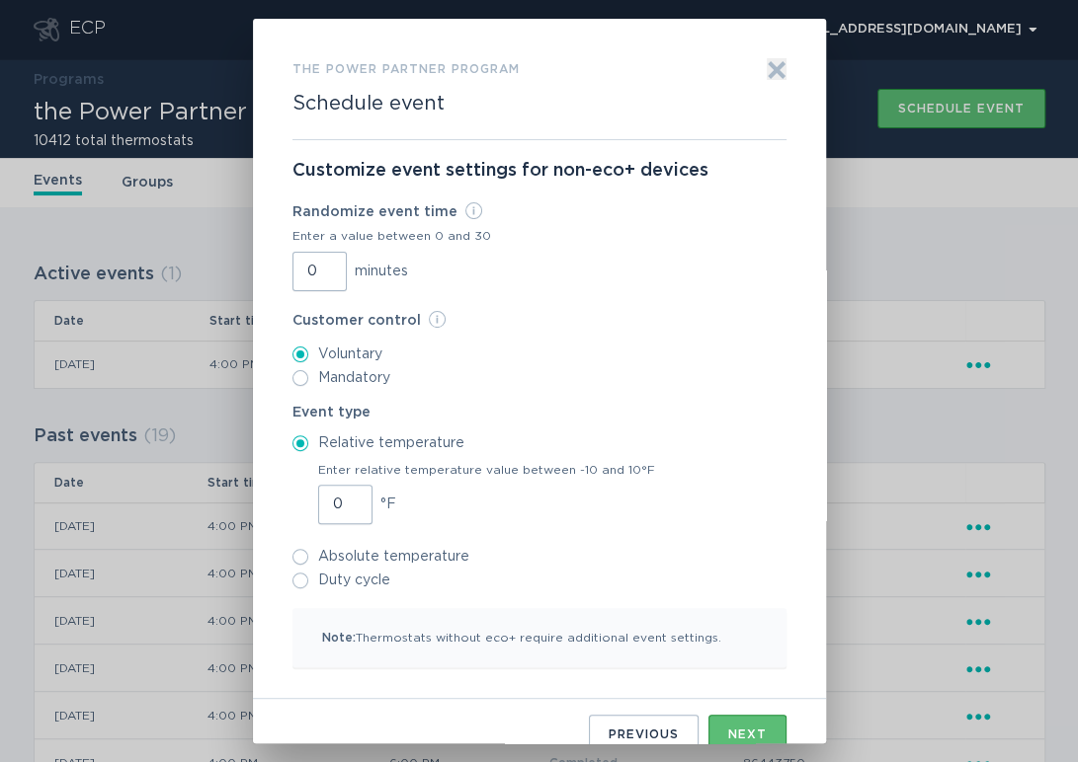
click at [296, 275] on input "0" at bounding box center [319, 272] width 54 height 40
type input "30"
click at [342, 498] on input "1" at bounding box center [345, 505] width 54 height 40
type input "2"
click at [342, 498] on input "2" at bounding box center [345, 505] width 54 height 40
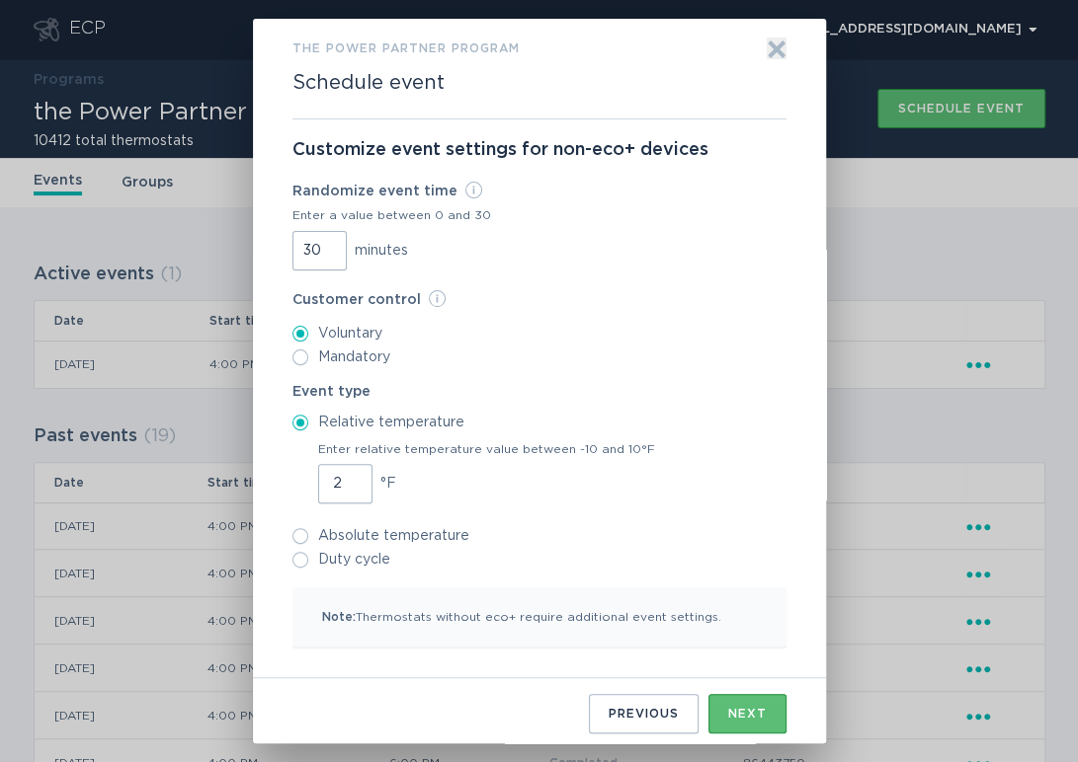
scroll to position [25, 0]
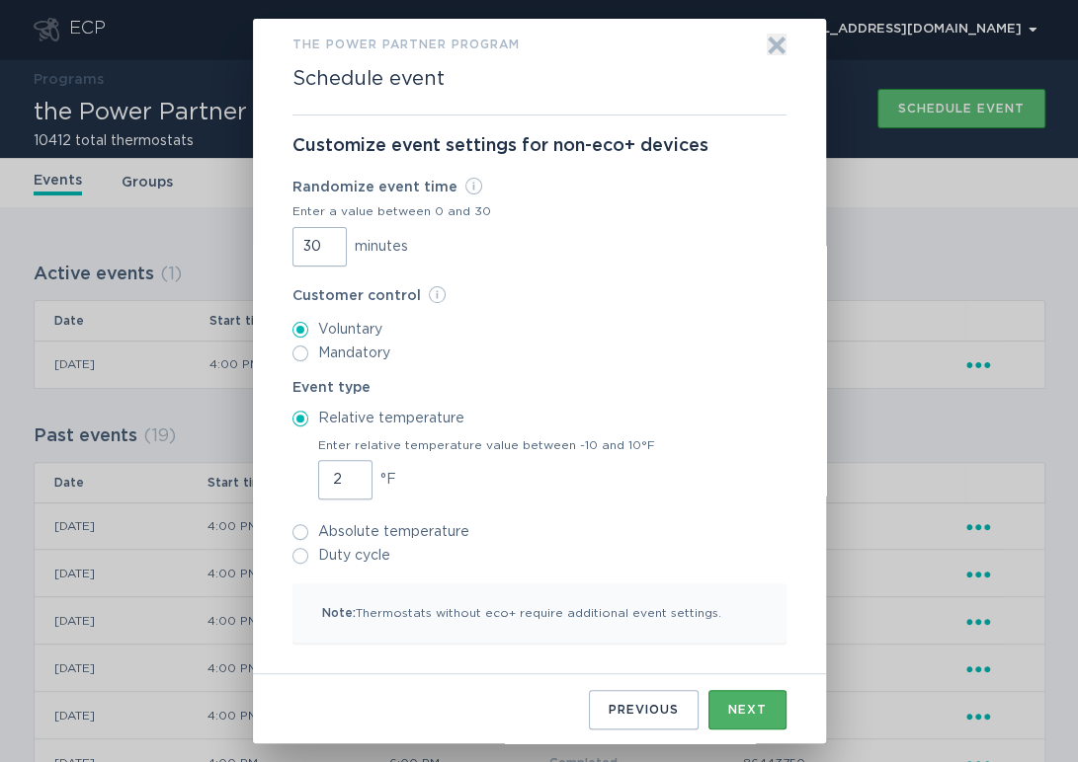
click at [719, 709] on button "Next" at bounding box center [747, 710] width 78 height 40
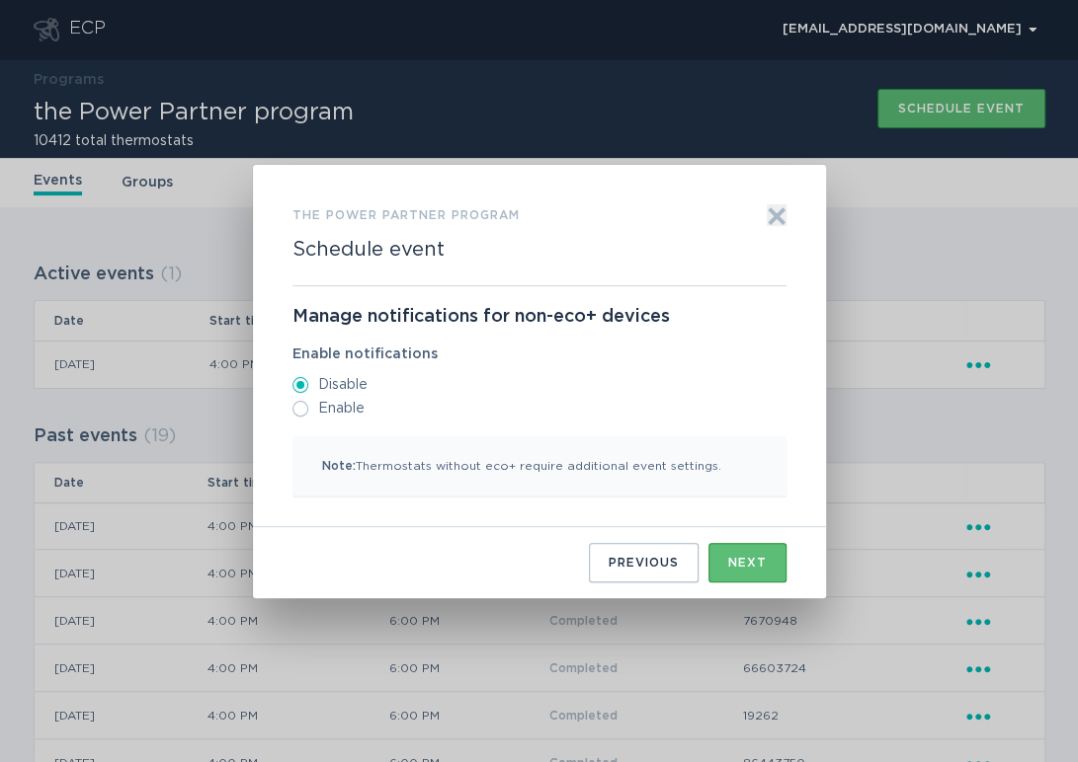
scroll to position [0, 0]
click at [725, 565] on button "Next" at bounding box center [747, 563] width 78 height 40
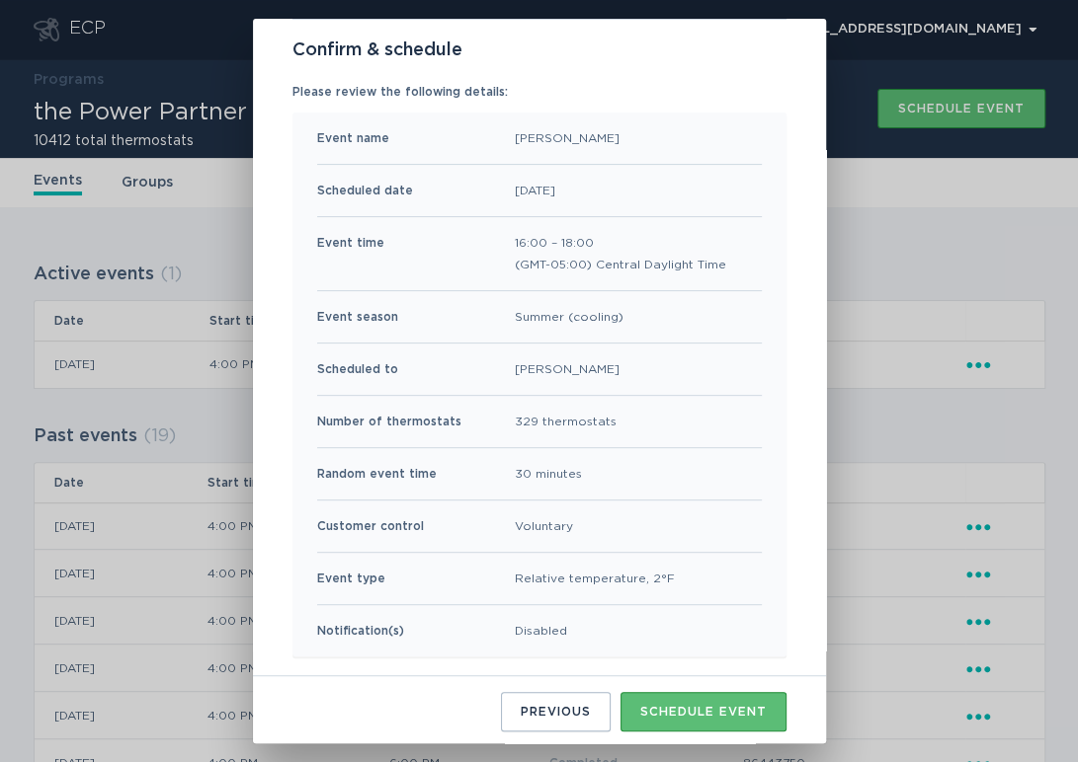
scroll to position [122, 0]
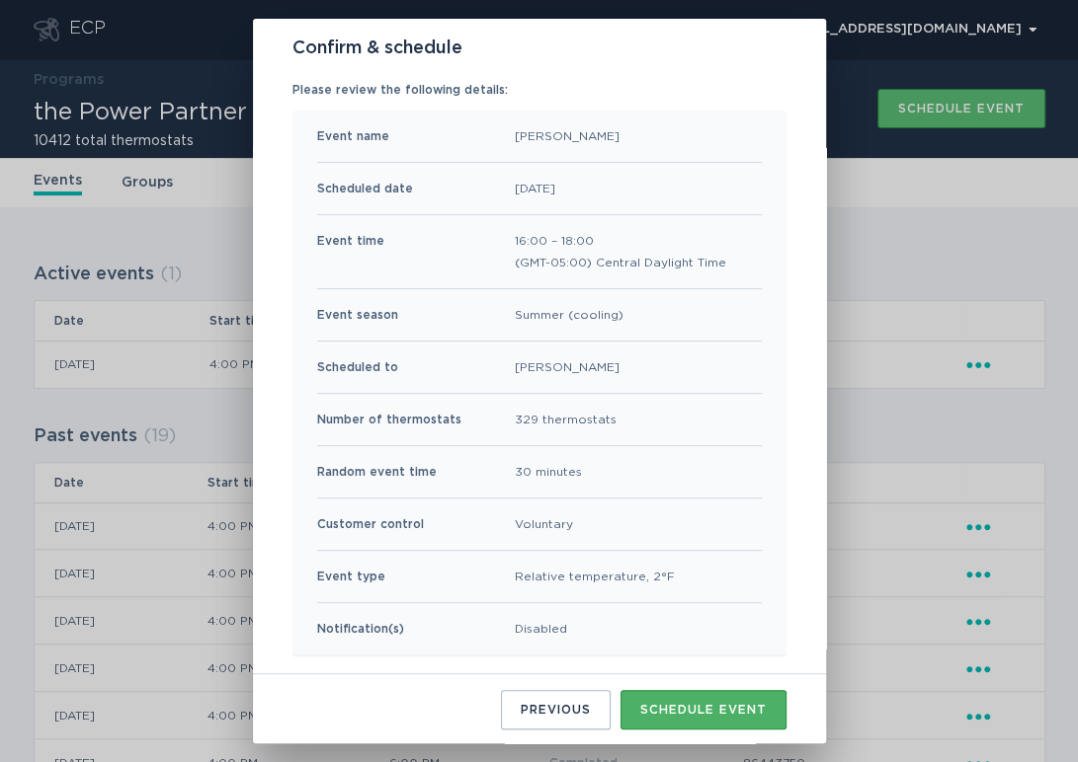
click at [677, 709] on div "Schedule event" at bounding box center [703, 710] width 126 height 12
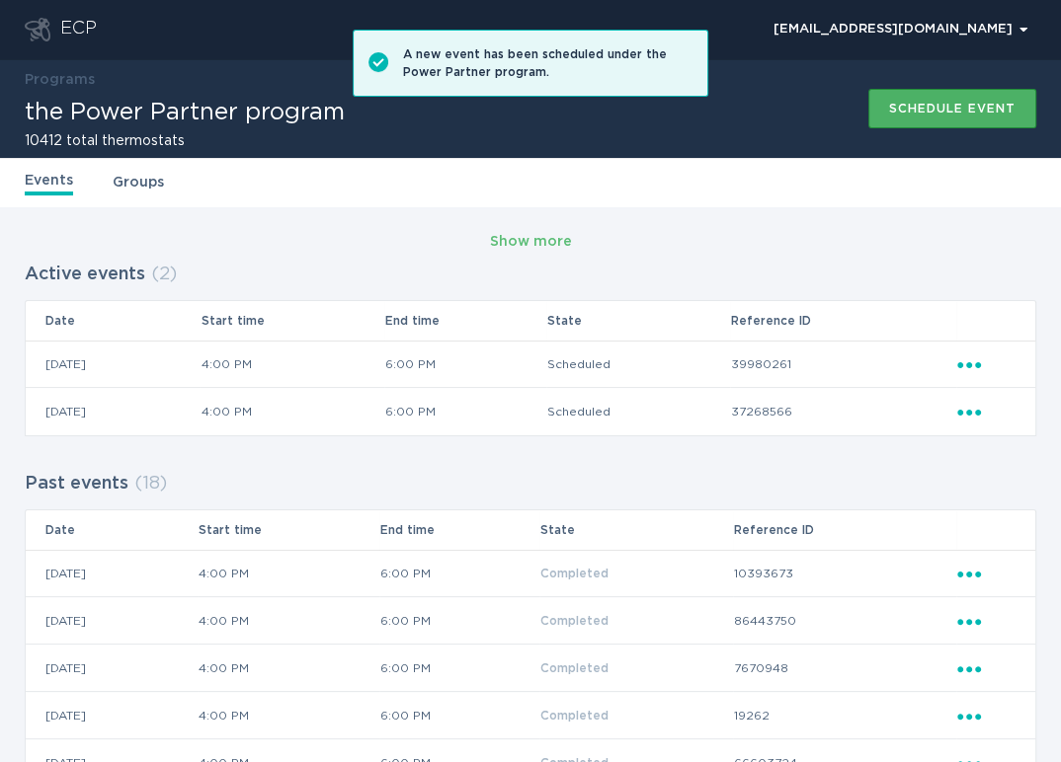
click at [917, 120] on button "Schedule event" at bounding box center [952, 109] width 168 height 40
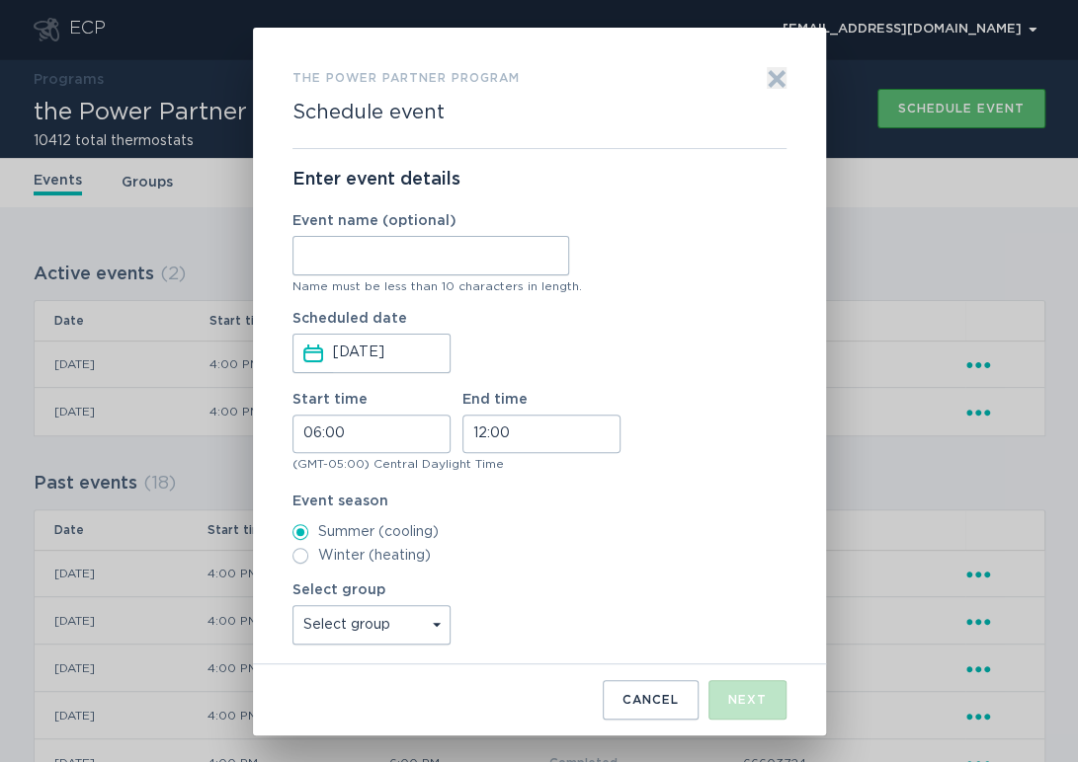
click at [449, 263] on input "Event name (optional)" at bounding box center [430, 256] width 277 height 40
type input "Agave"
click at [306, 436] on input "06:00" at bounding box center [371, 434] width 158 height 39
click at [323, 571] on li "16" at bounding box center [319, 574] width 54 height 24
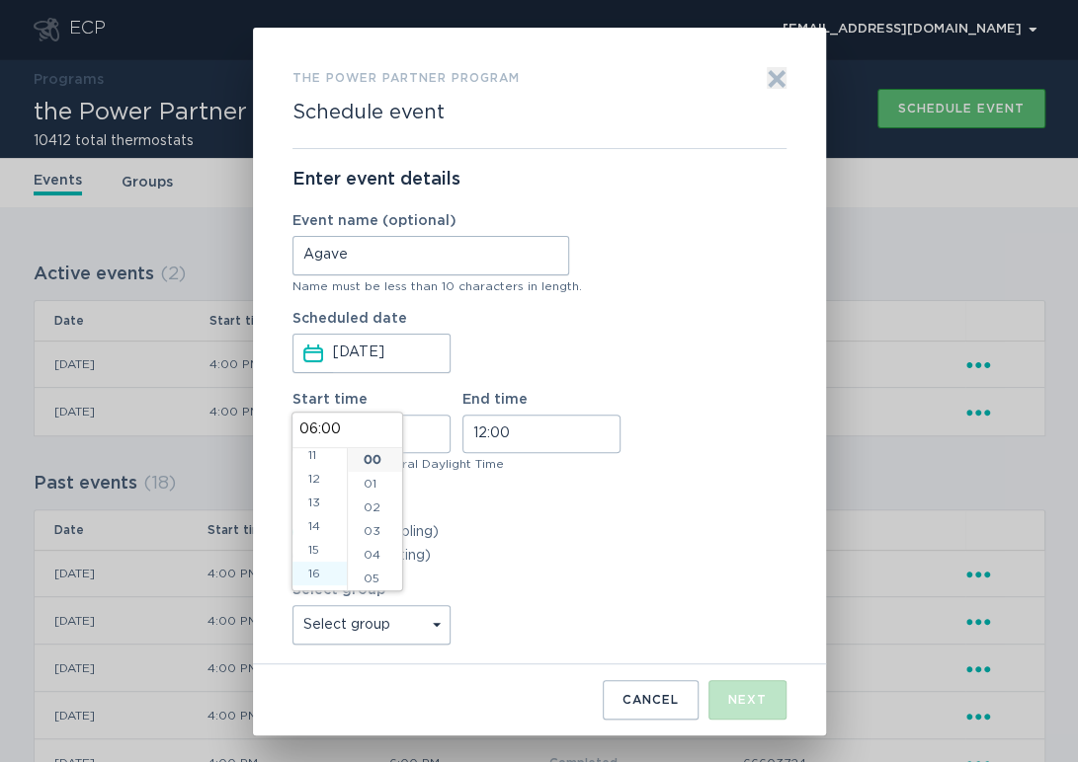
type input "16:00"
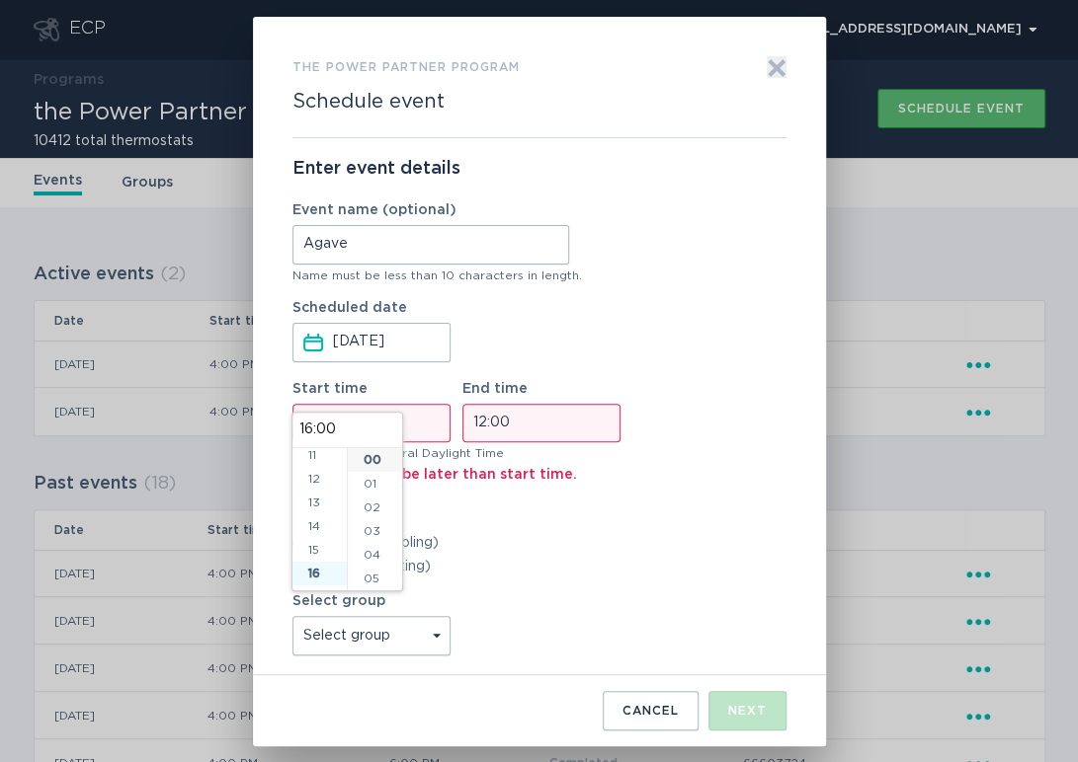
scroll to position [379, 0]
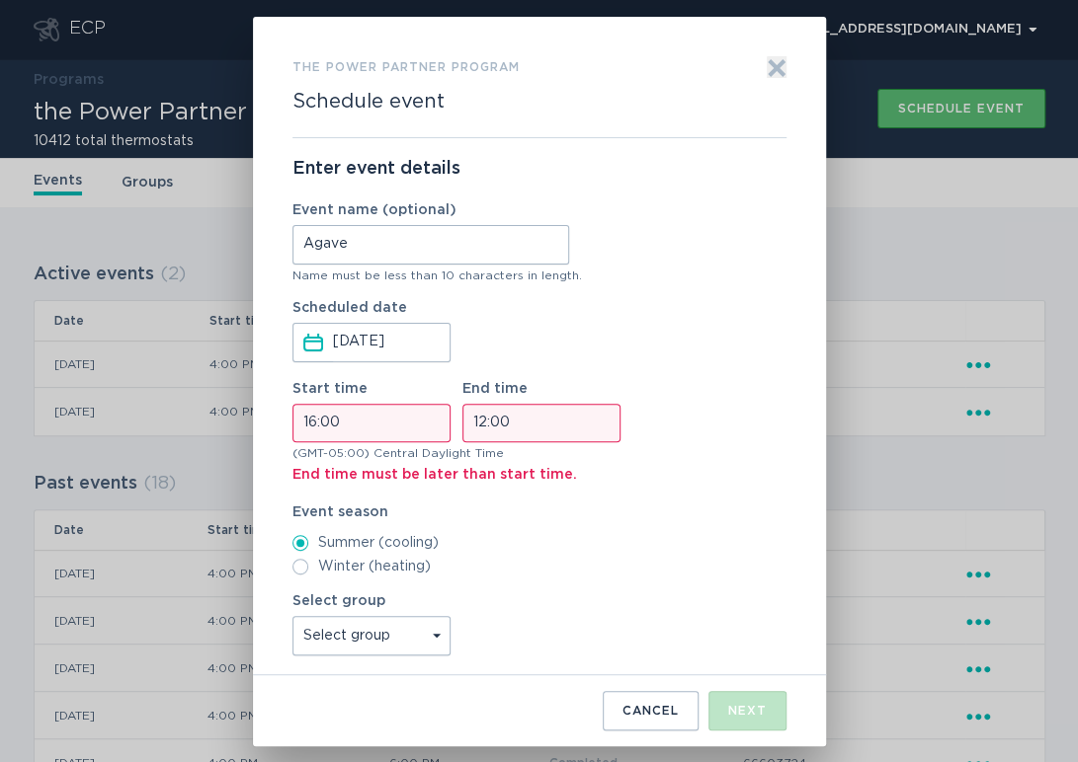
click at [476, 420] on input "12:00" at bounding box center [541, 423] width 158 height 39
click at [490, 474] on li "18" at bounding box center [489, 468] width 54 height 24
type input "18:00"
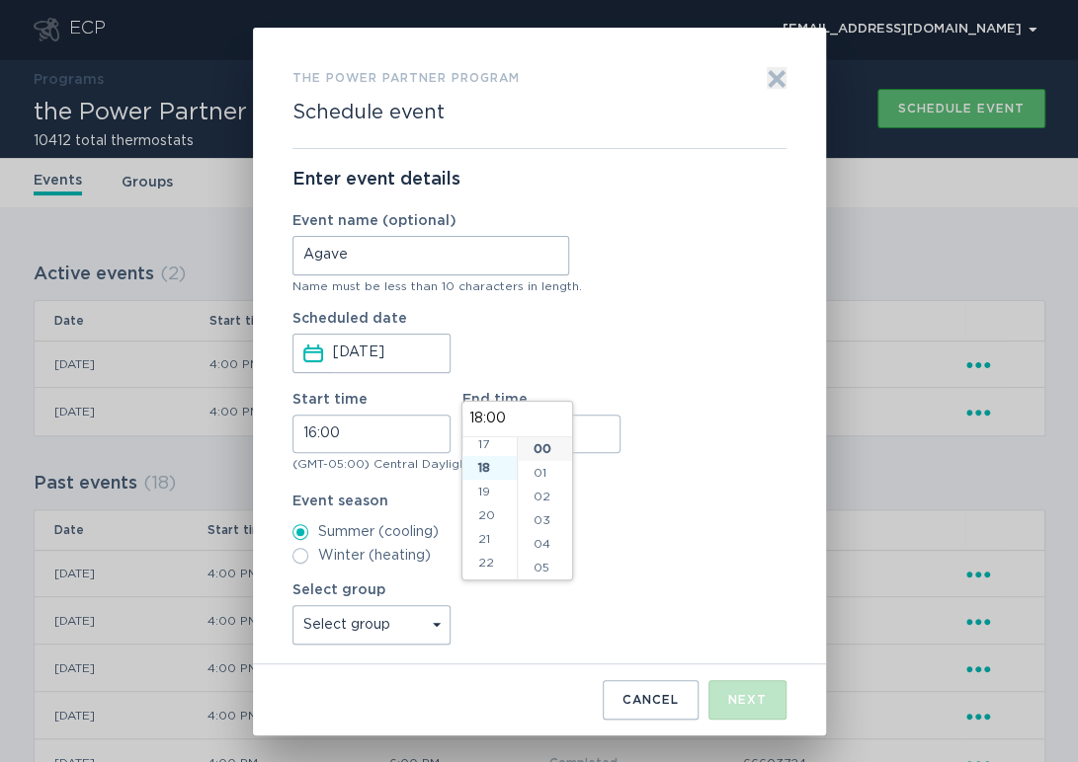
scroll to position [427, 0]
click at [677, 561] on label "Winter (heating)" at bounding box center [539, 556] width 494 height 16
click at [308, 561] on input "Winter (heating)" at bounding box center [300, 556] width 16 height 16
radio input "true"
click at [363, 524] on label "Summer (cooling)" at bounding box center [539, 532] width 494 height 16
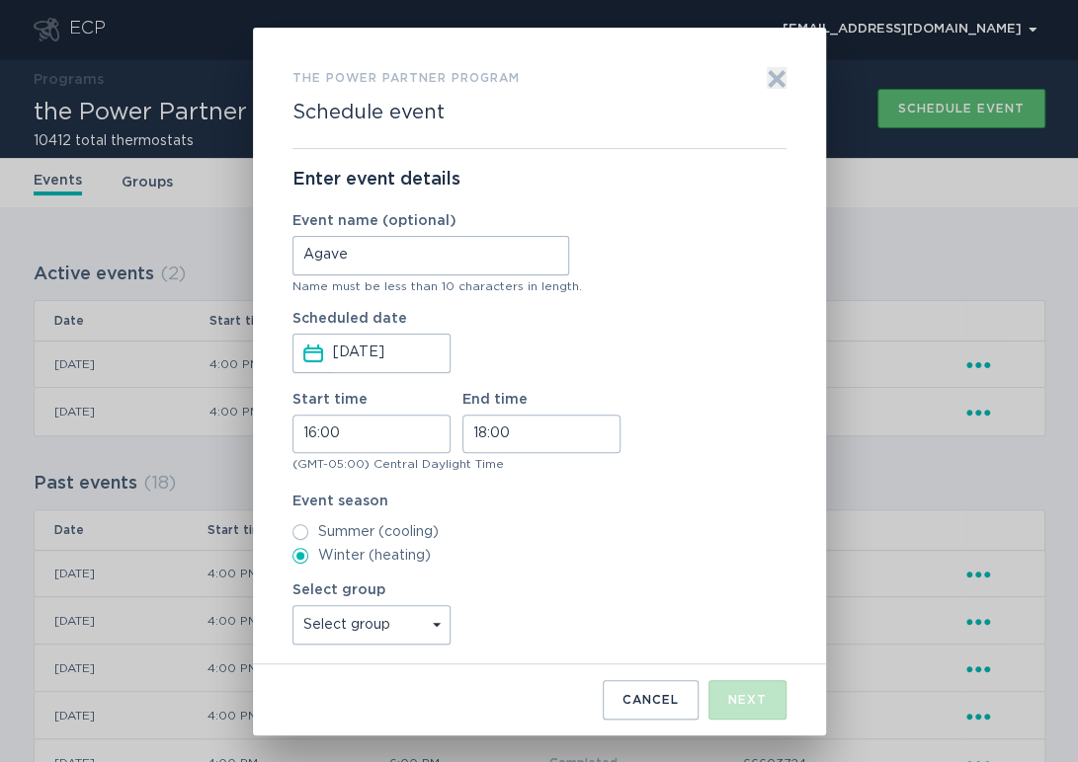
click at [308, 524] on input "Summer (cooling)" at bounding box center [300, 532] width 16 height 16
radio input "true"
click at [415, 621] on select "Select group Whisper Hollow All thermostats High Point DND - Test DND - Pending…" at bounding box center [371, 625] width 158 height 40
select select "d4e68daaa0f24a49beb9002b841a67a6"
click at [292, 605] on select "Select group Whisper Hollow All thermostats High Point DND - Test DND - Pending…" at bounding box center [371, 625] width 158 height 40
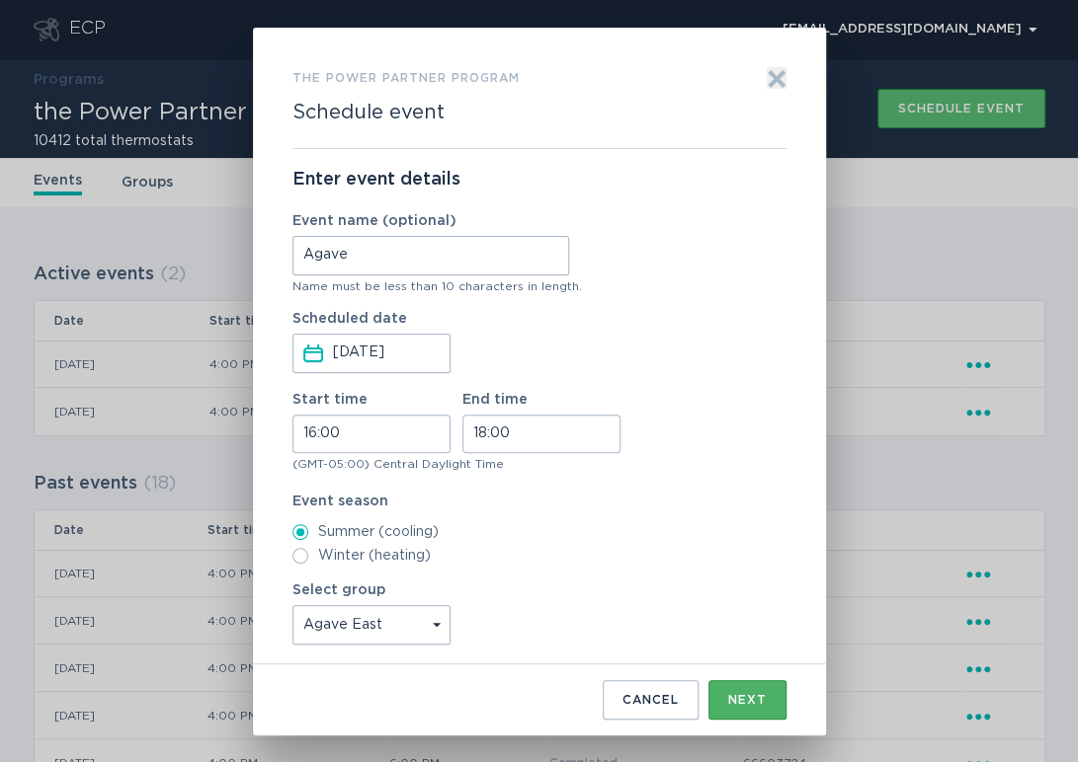
click at [740, 690] on button "Next" at bounding box center [747, 700] width 78 height 40
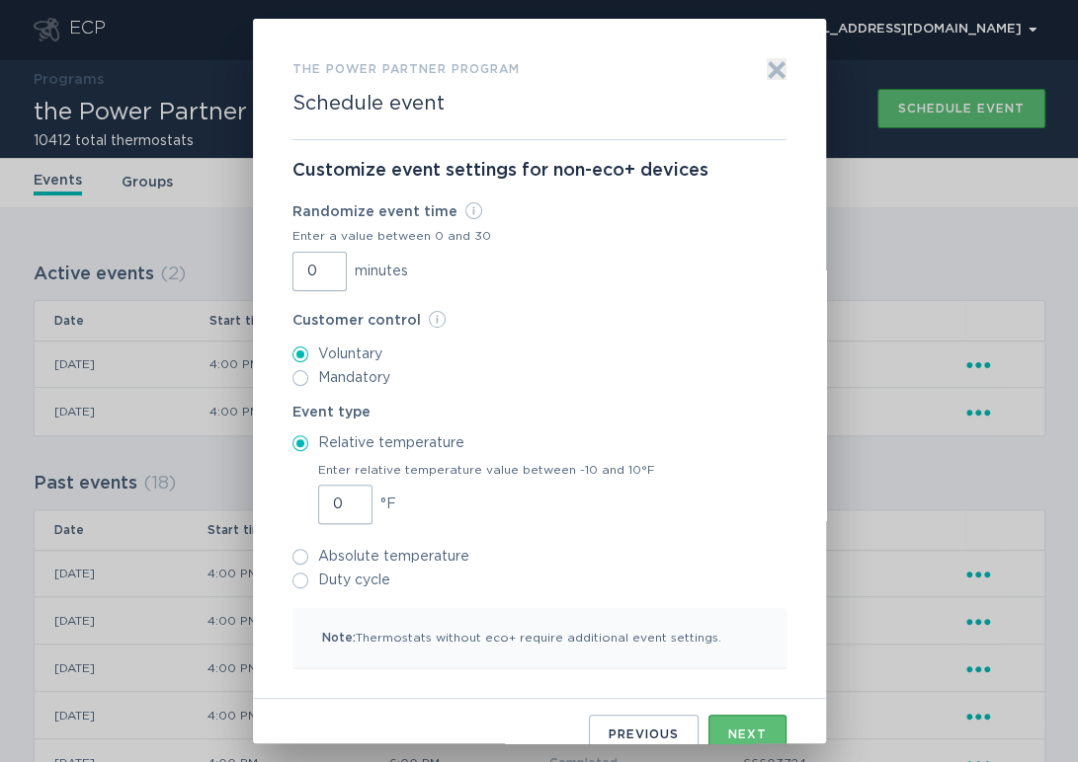
click at [301, 275] on input "0" at bounding box center [319, 272] width 54 height 40
type input "30"
click at [344, 502] on input "1" at bounding box center [345, 505] width 54 height 40
type input "2"
click at [345, 501] on input "2" at bounding box center [345, 505] width 54 height 40
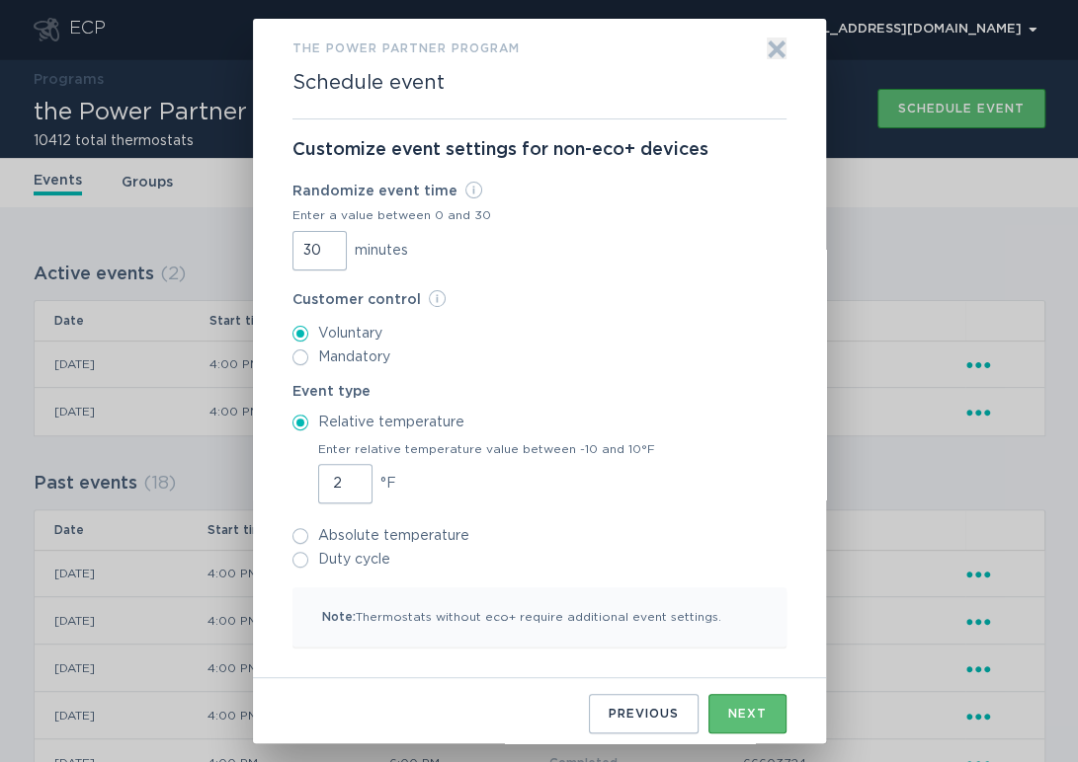
scroll to position [25, 0]
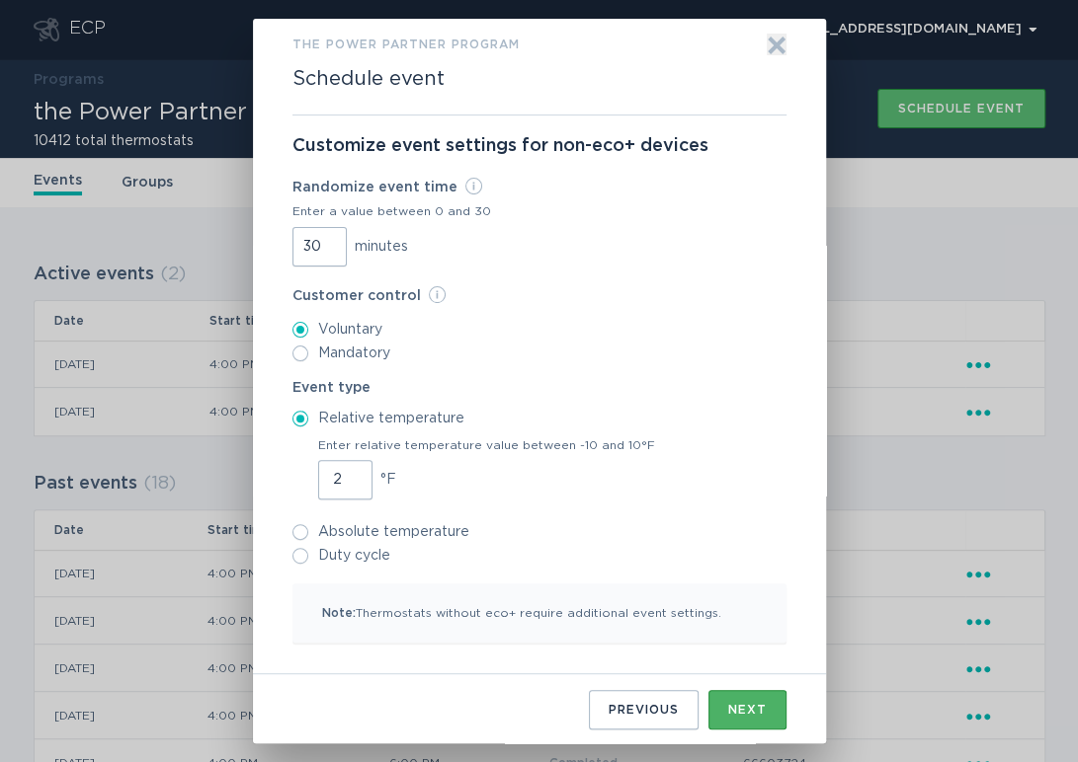
click at [734, 693] on button "Next" at bounding box center [747, 710] width 78 height 40
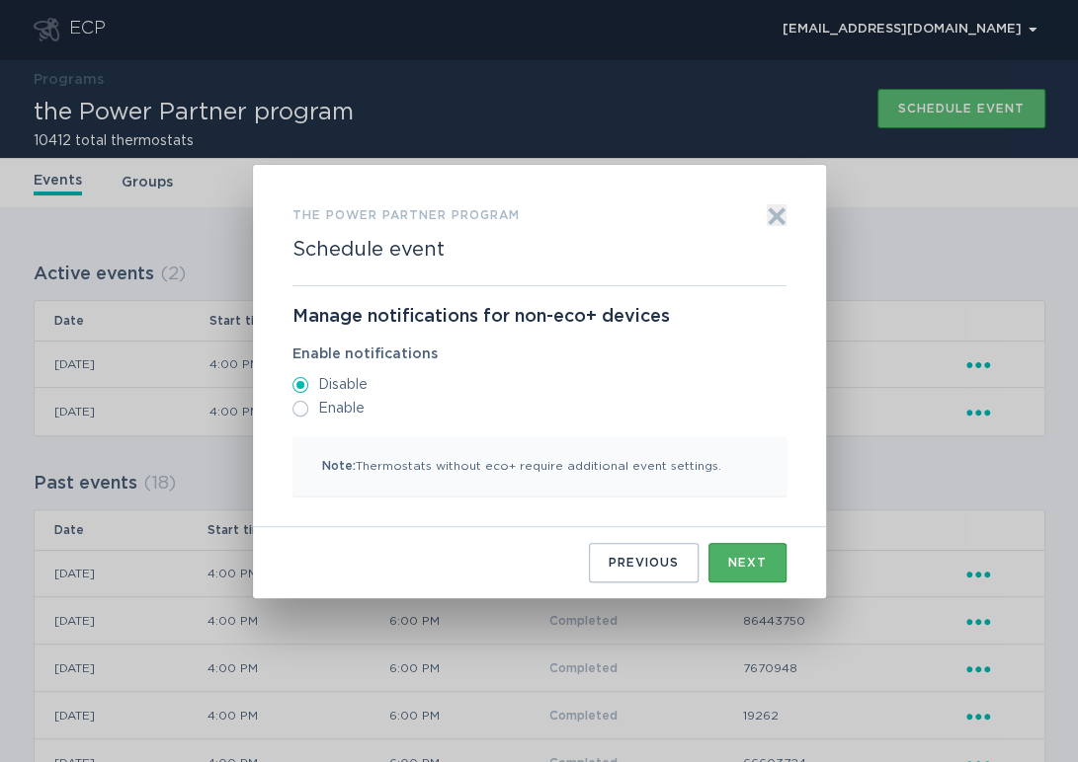
scroll to position [0, 0]
click at [723, 566] on button "Next" at bounding box center [747, 563] width 78 height 40
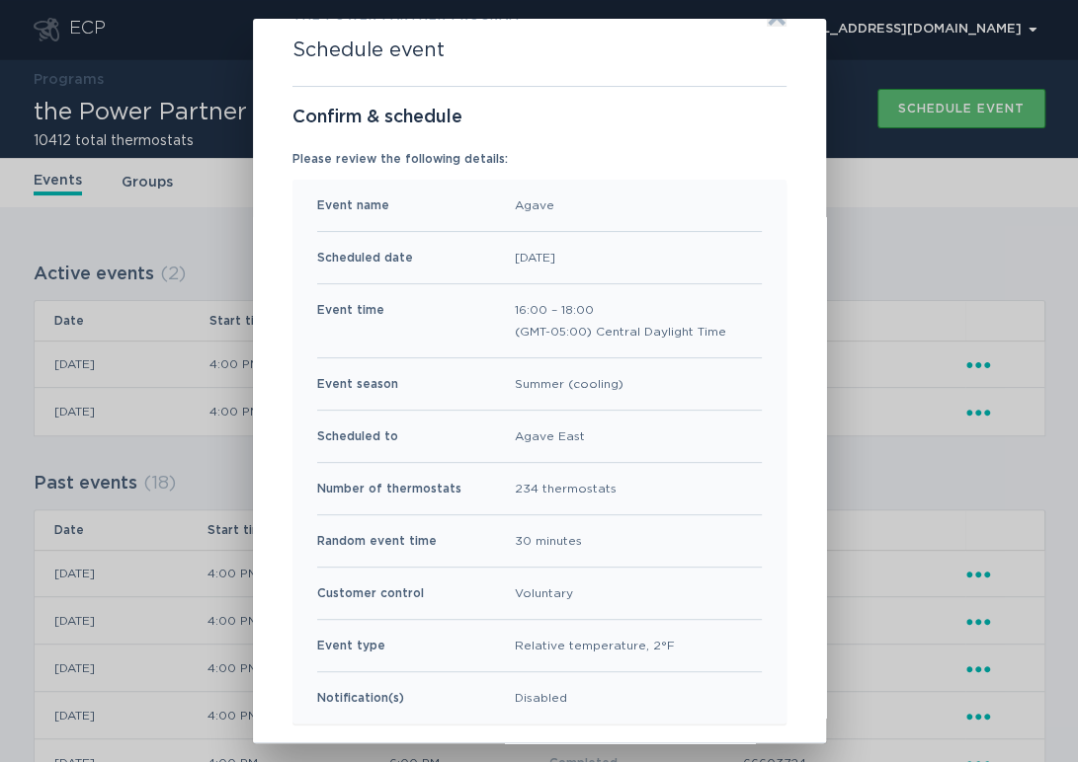
scroll to position [122, 0]
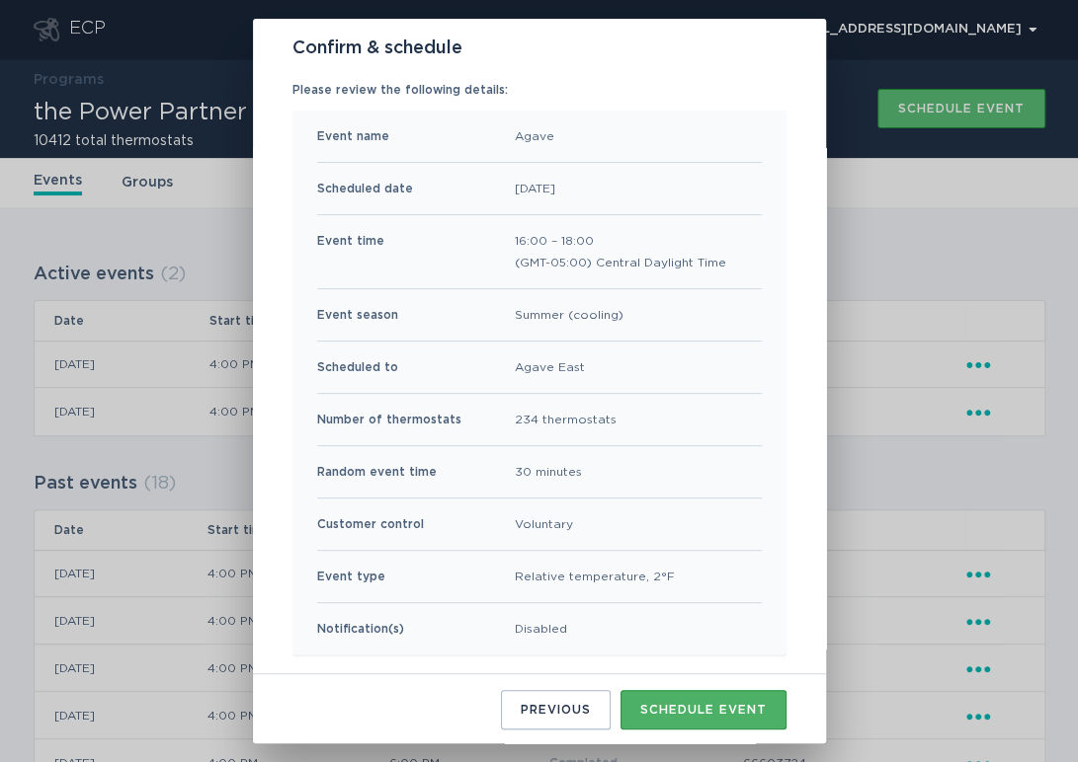
click at [684, 710] on div "Schedule event" at bounding box center [703, 710] width 126 height 12
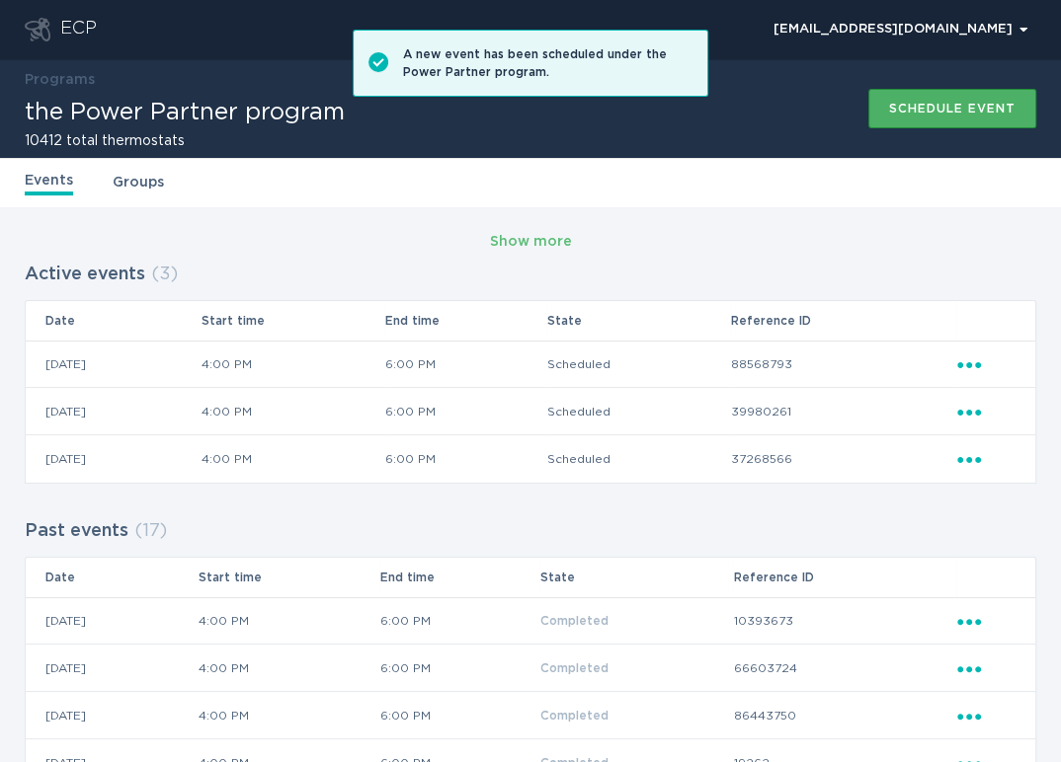
click at [924, 103] on div "Schedule event" at bounding box center [952, 109] width 126 height 12
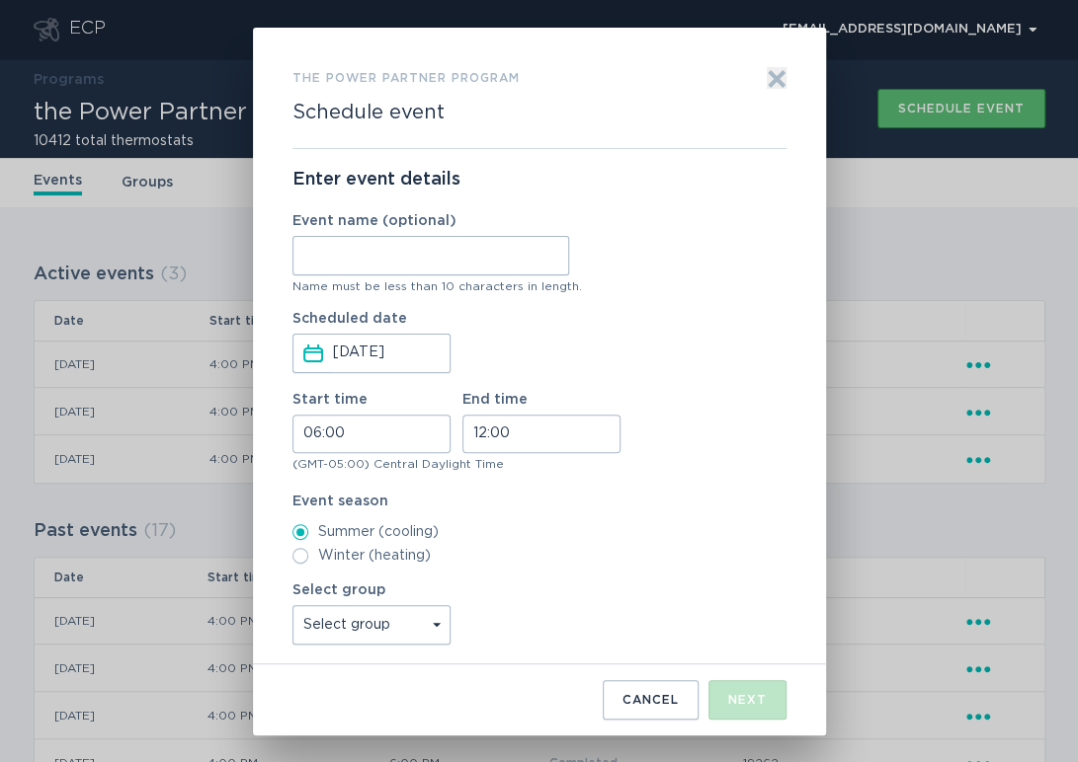
click at [381, 240] on input "Event name (optional)" at bounding box center [430, 256] width 277 height 40
type input "High Point"
click at [311, 439] on input "06:00" at bounding box center [371, 434] width 158 height 39
click at [315, 567] on li "16" at bounding box center [319, 574] width 54 height 24
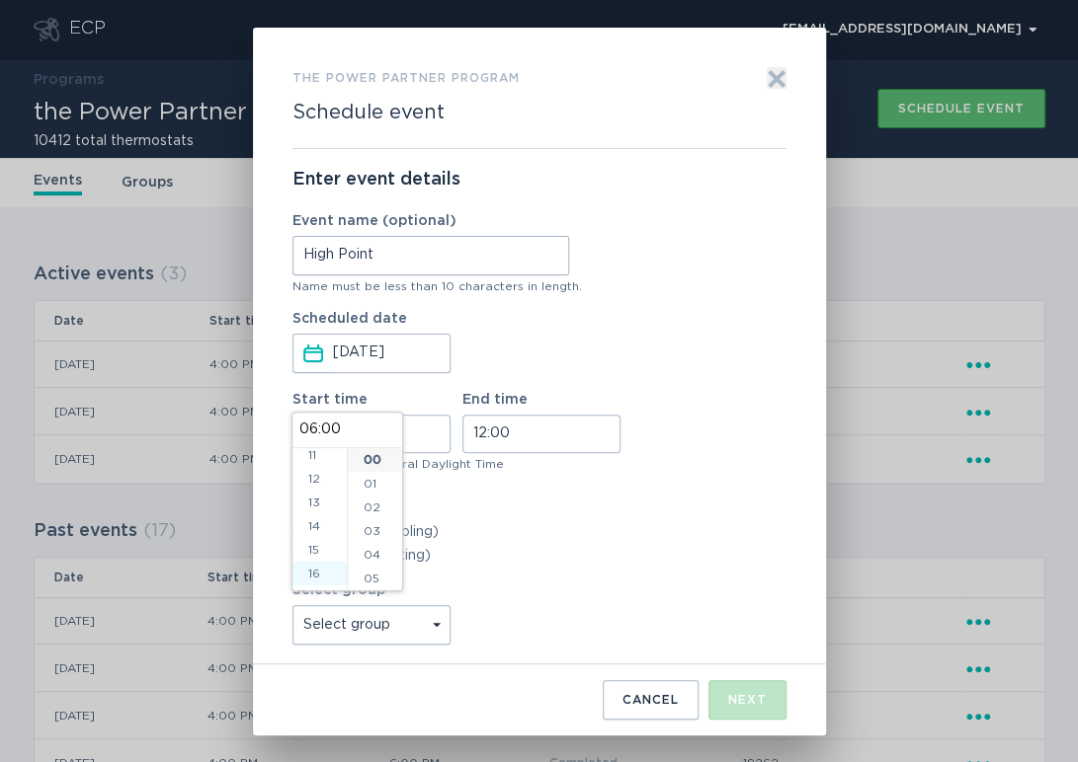
type input "16:00"
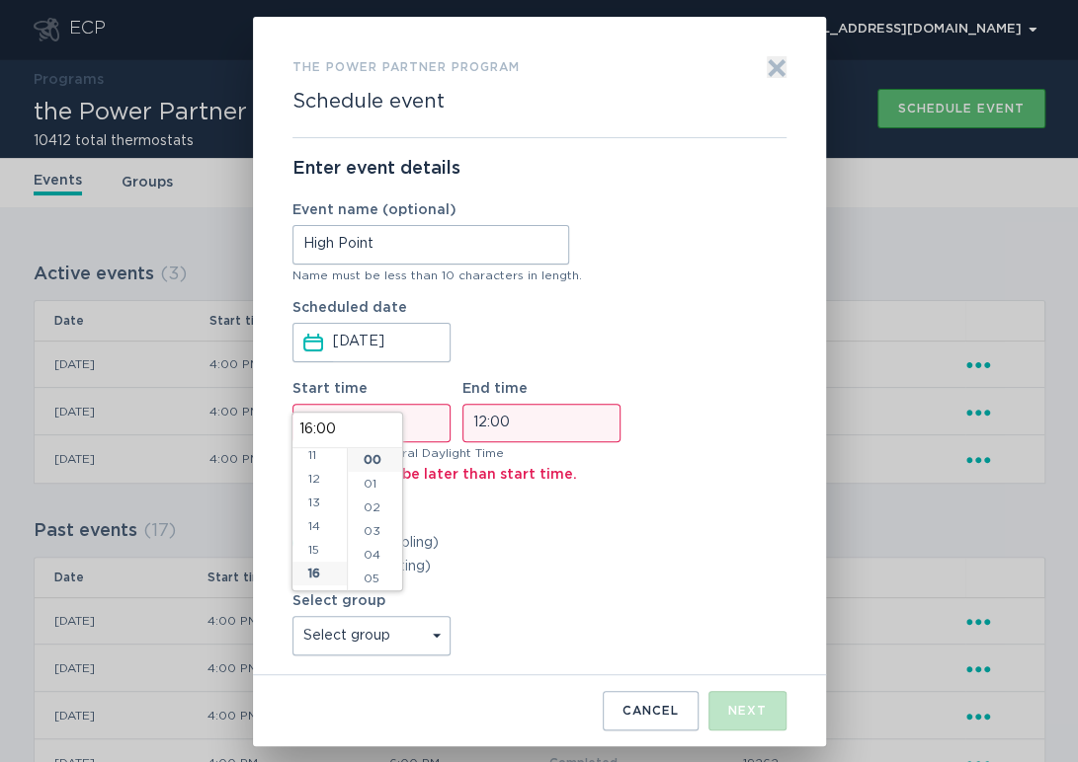
scroll to position [379, 0]
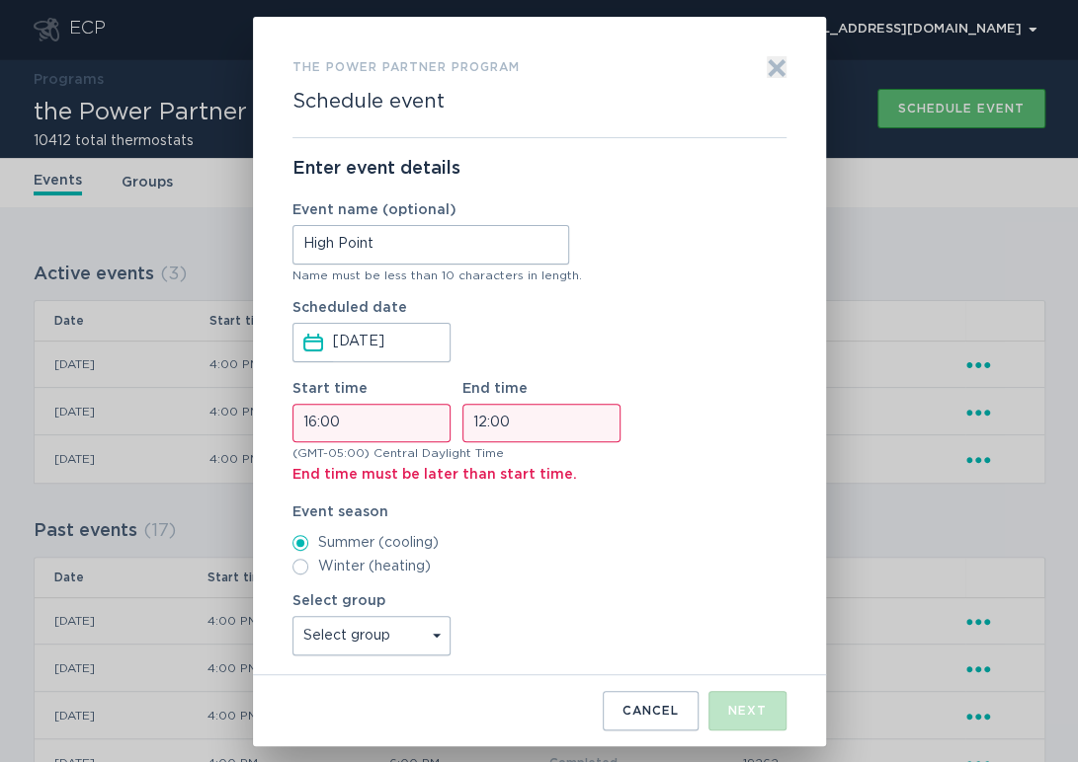
click at [482, 432] on input "12:00" at bounding box center [541, 423] width 158 height 39
click at [490, 472] on li "18" at bounding box center [489, 468] width 54 height 24
type input "18:00"
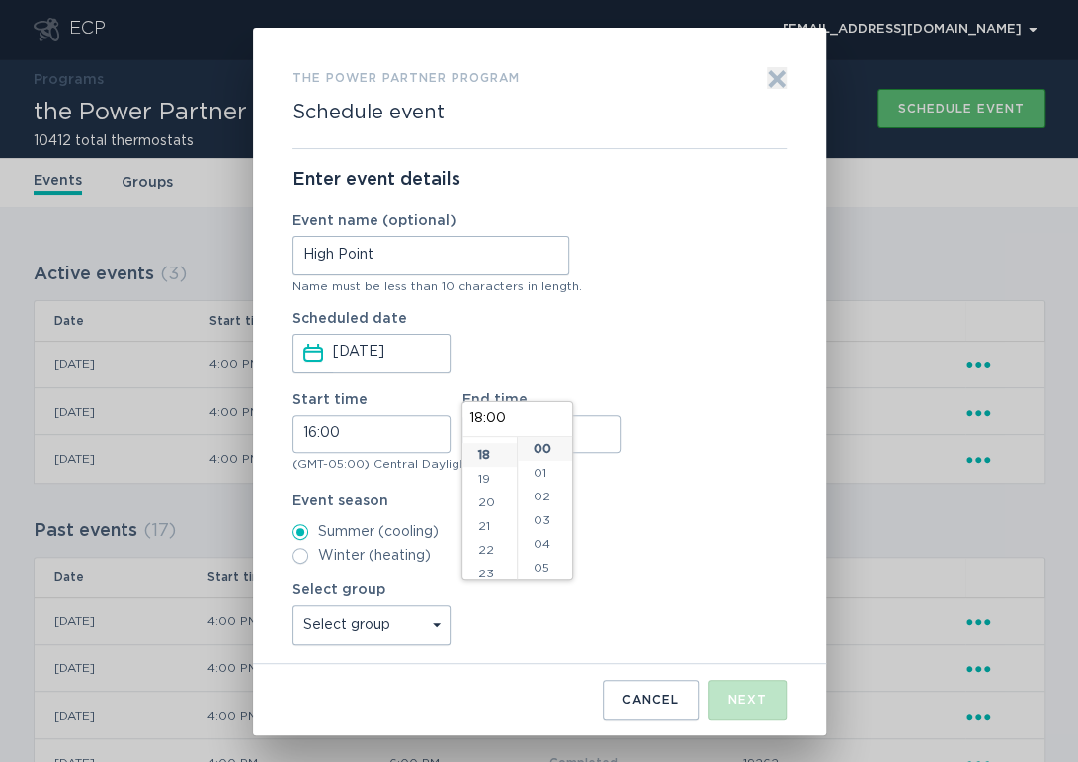
scroll to position [427, 0]
click at [401, 622] on select "Select group Whisper Hollow All thermostats High Point DND - Test DND - Pending…" at bounding box center [371, 625] width 158 height 40
select select "3124351f5c3d4c9295d2153e43e32fc4"
click at [292, 605] on select "Select group Whisper Hollow All thermostats High Point DND - Test DND - Pending…" at bounding box center [371, 625] width 158 height 40
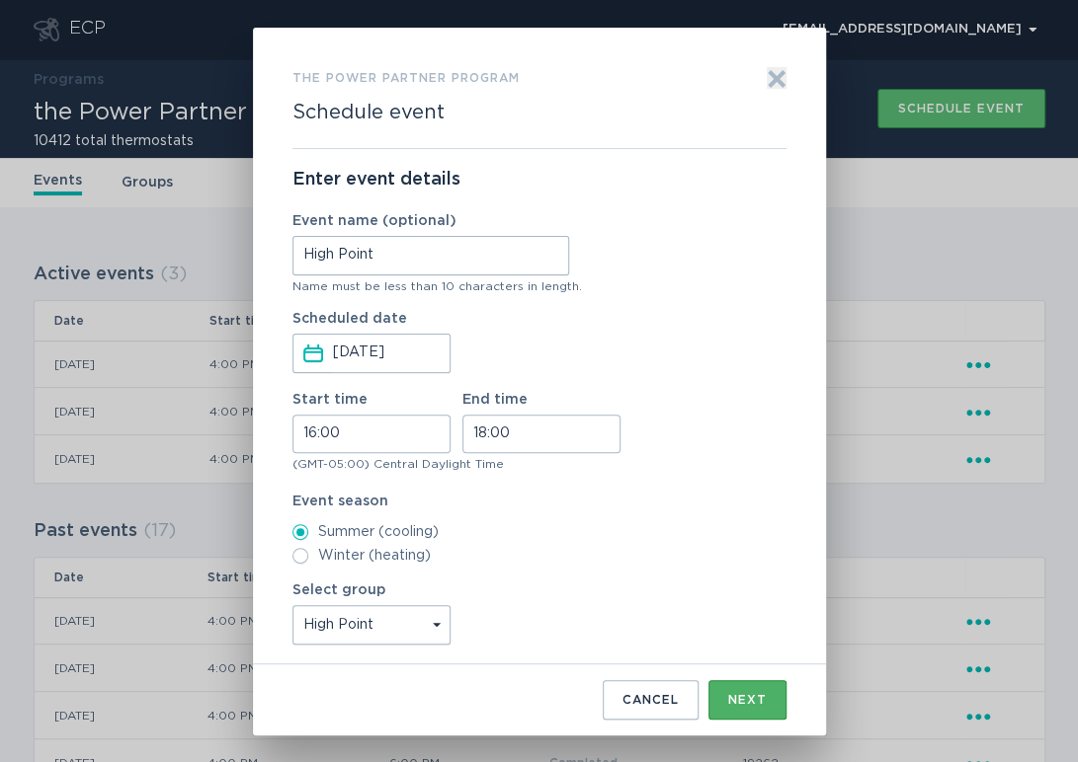
click at [725, 704] on button "Next" at bounding box center [747, 700] width 78 height 40
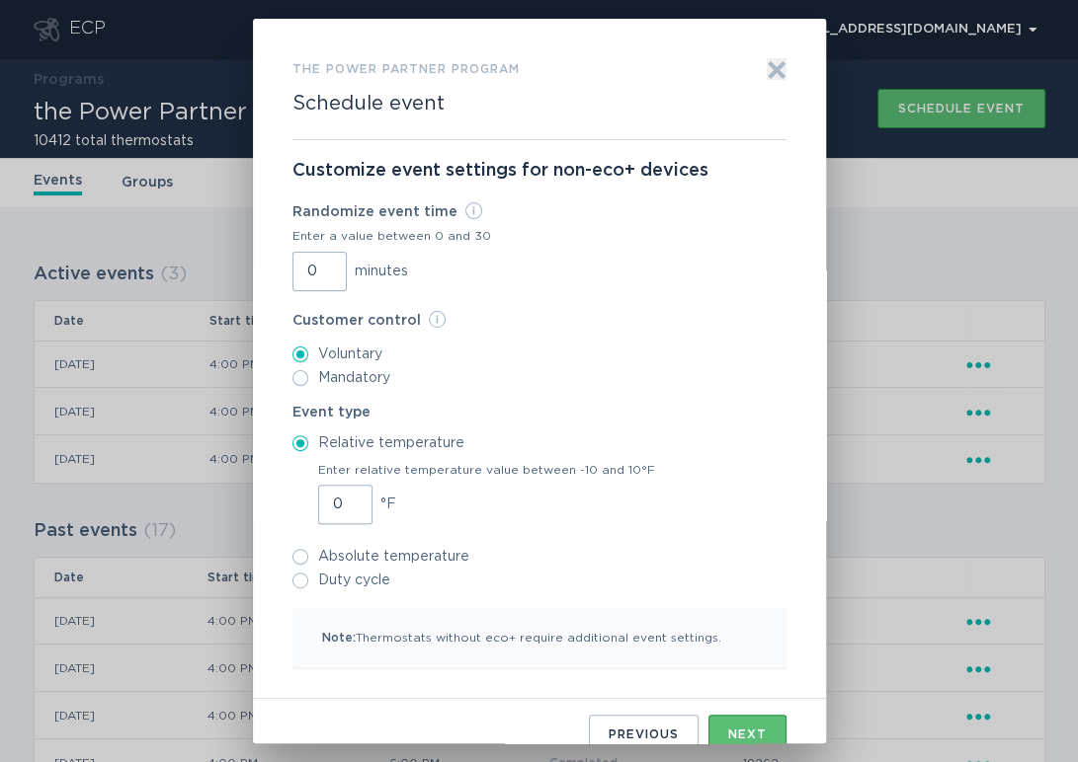
click at [297, 273] on input "0" at bounding box center [319, 272] width 54 height 40
type input "30"
click at [347, 498] on input "1" at bounding box center [345, 505] width 54 height 40
type input "2"
click at [347, 498] on input "2" at bounding box center [345, 505] width 54 height 40
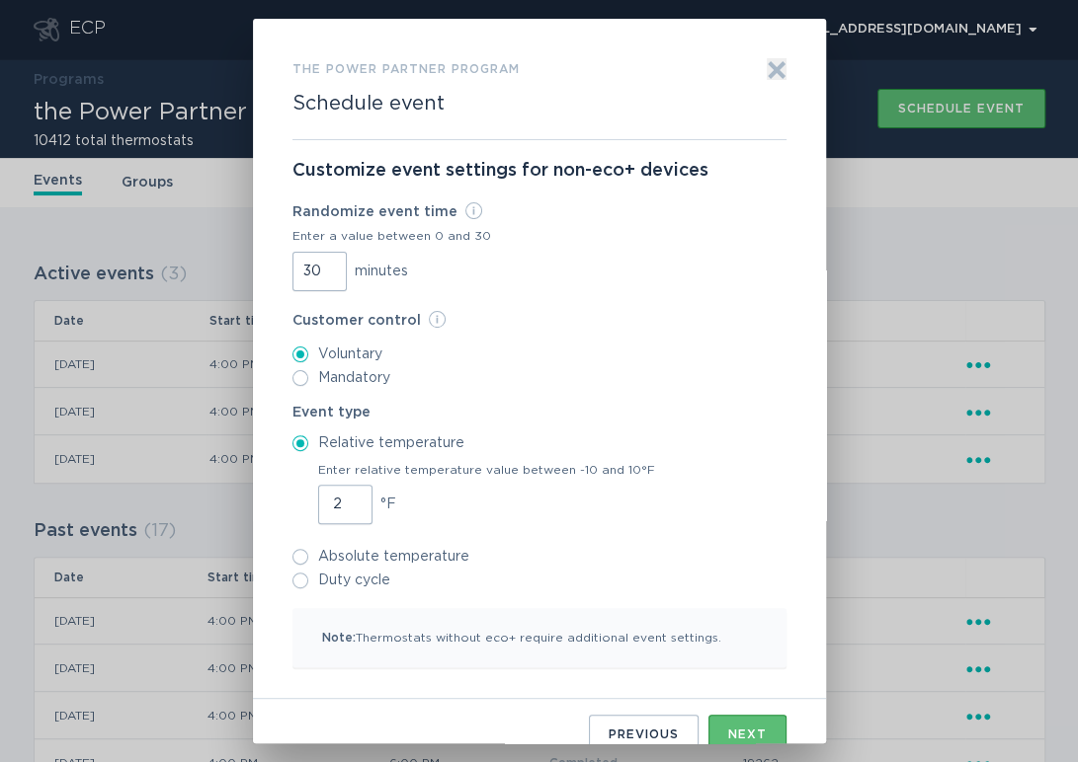
click at [556, 519] on div "2 °F" at bounding box center [486, 505] width 337 height 40
click at [372, 519] on input "2" at bounding box center [345, 505] width 54 height 40
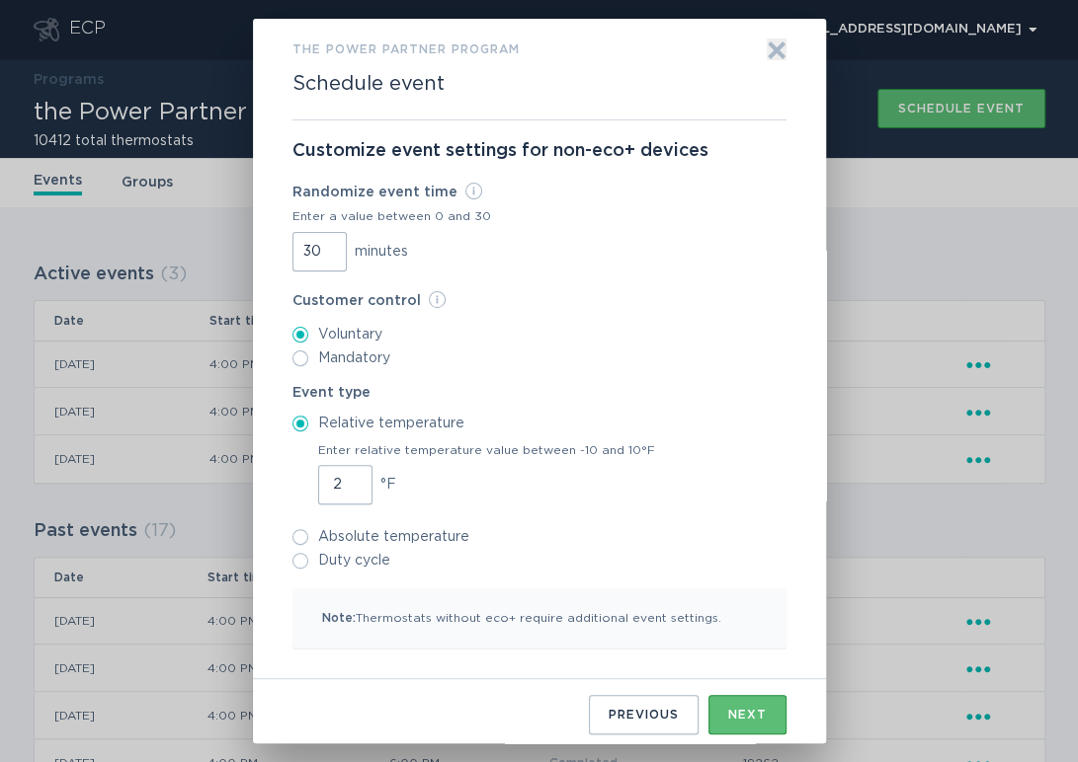
scroll to position [25, 0]
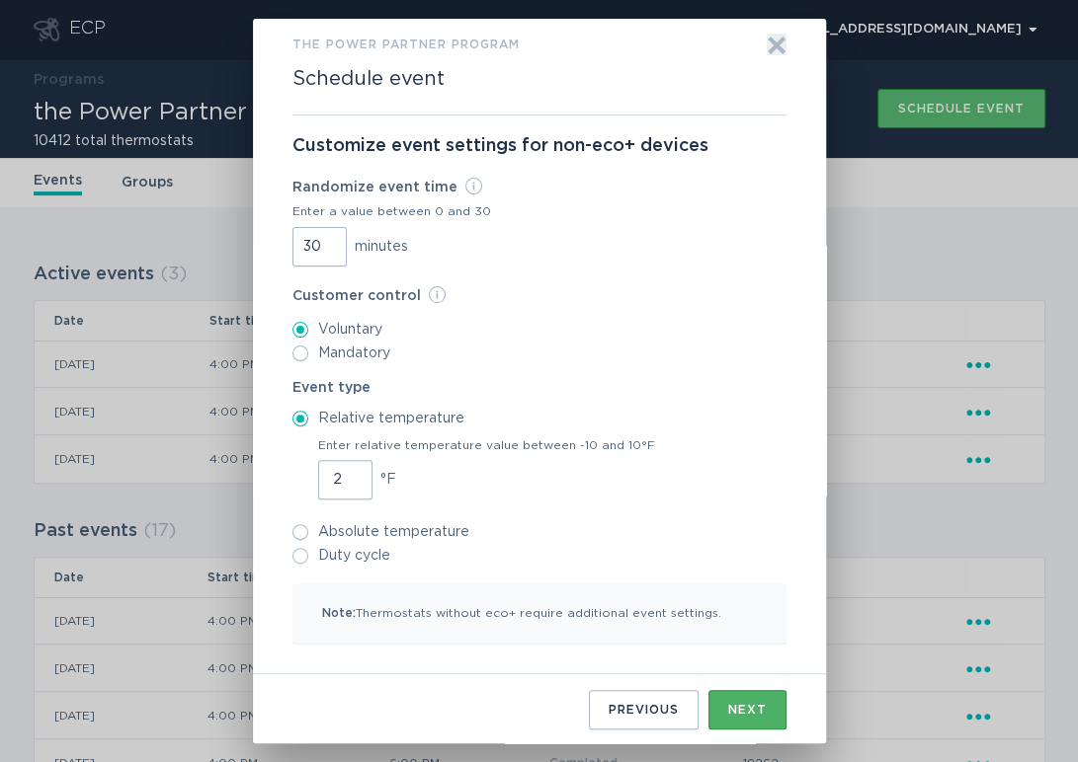
click at [730, 710] on div "Next" at bounding box center [747, 710] width 39 height 12
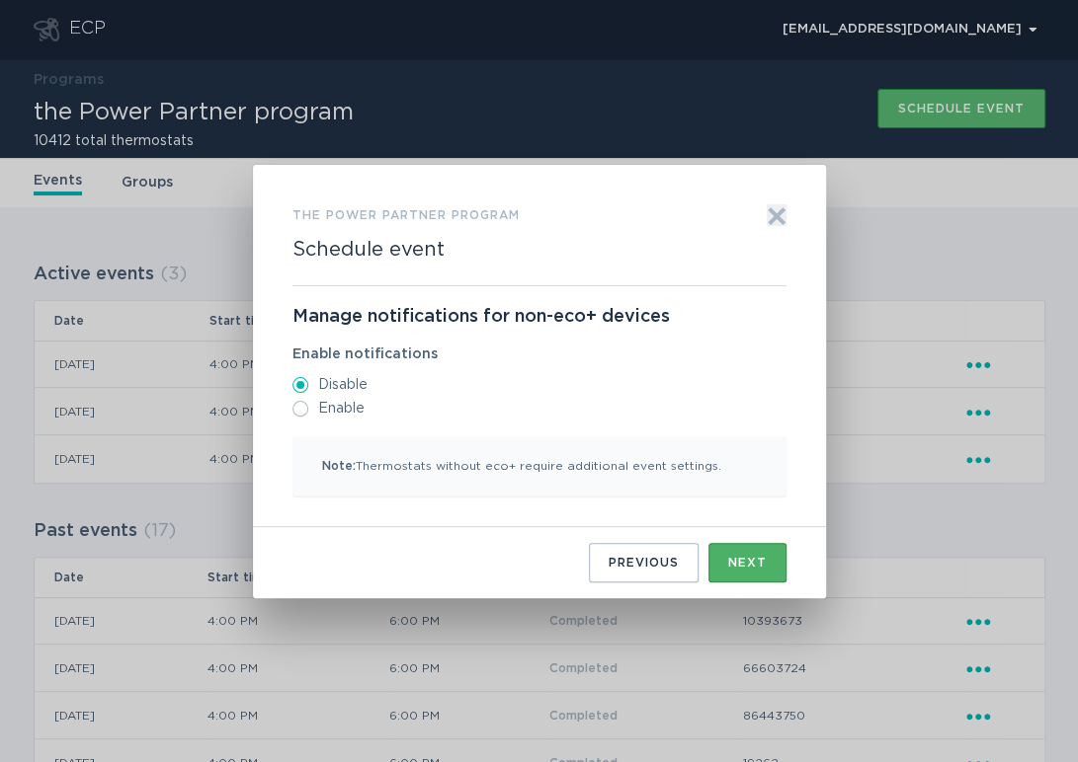
click at [738, 553] on button "Next" at bounding box center [747, 563] width 78 height 40
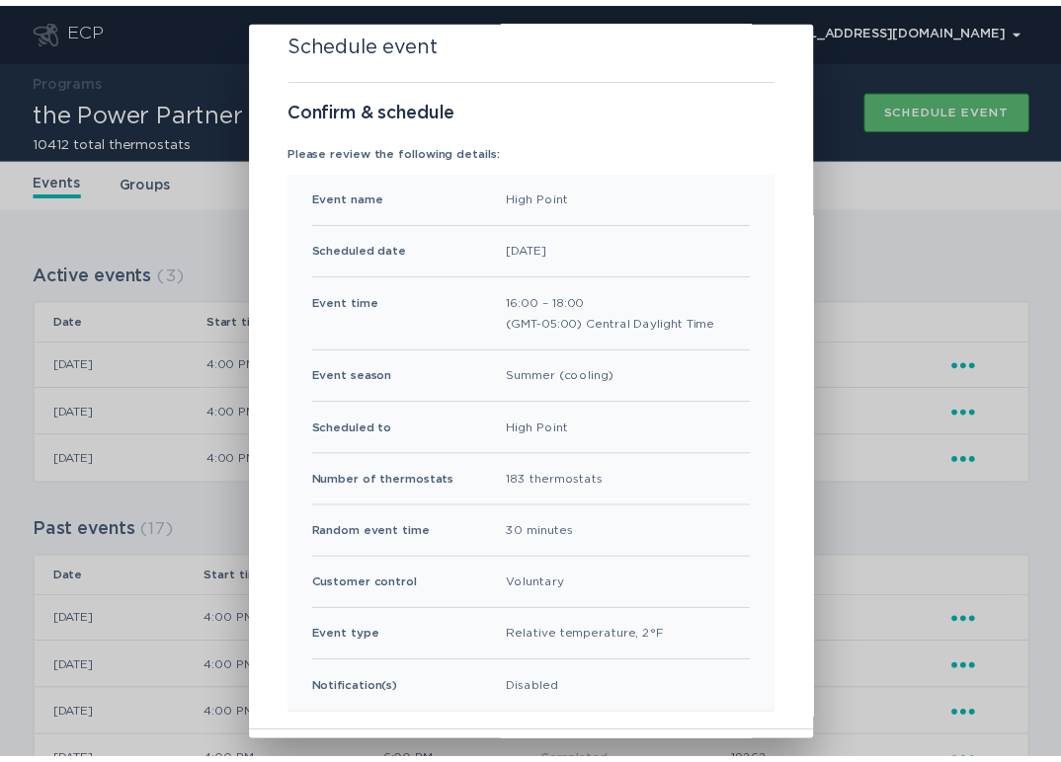
scroll to position [122, 0]
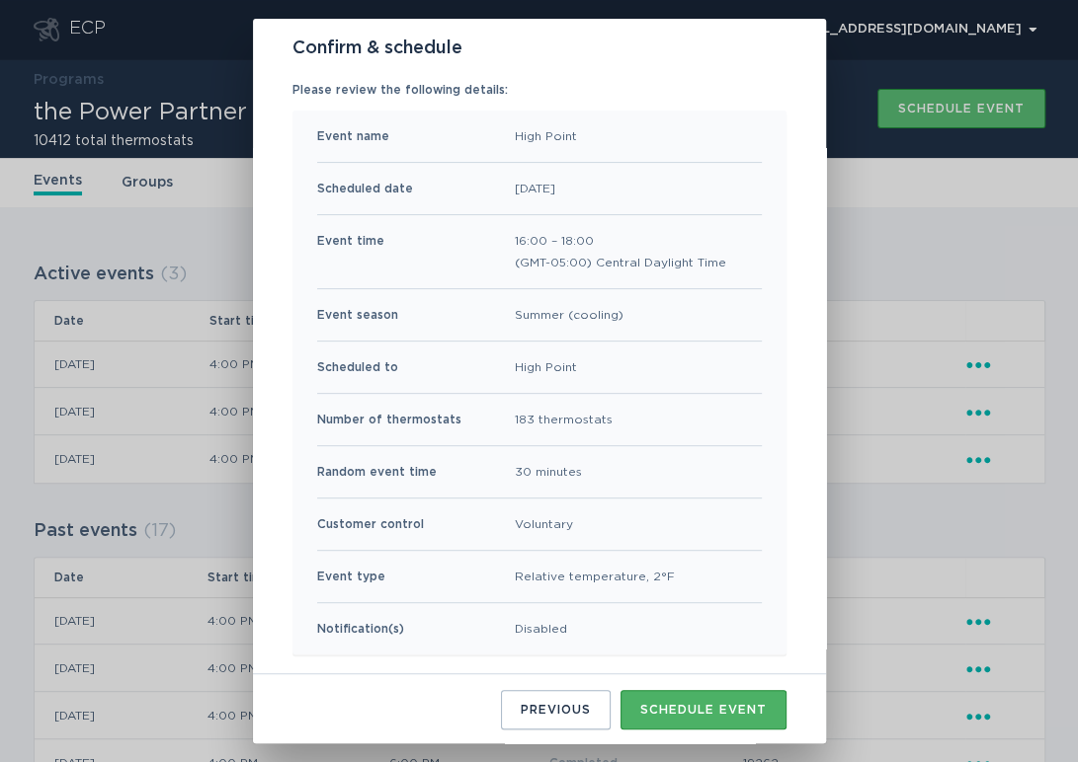
click at [694, 699] on button "Schedule event" at bounding box center [703, 710] width 166 height 40
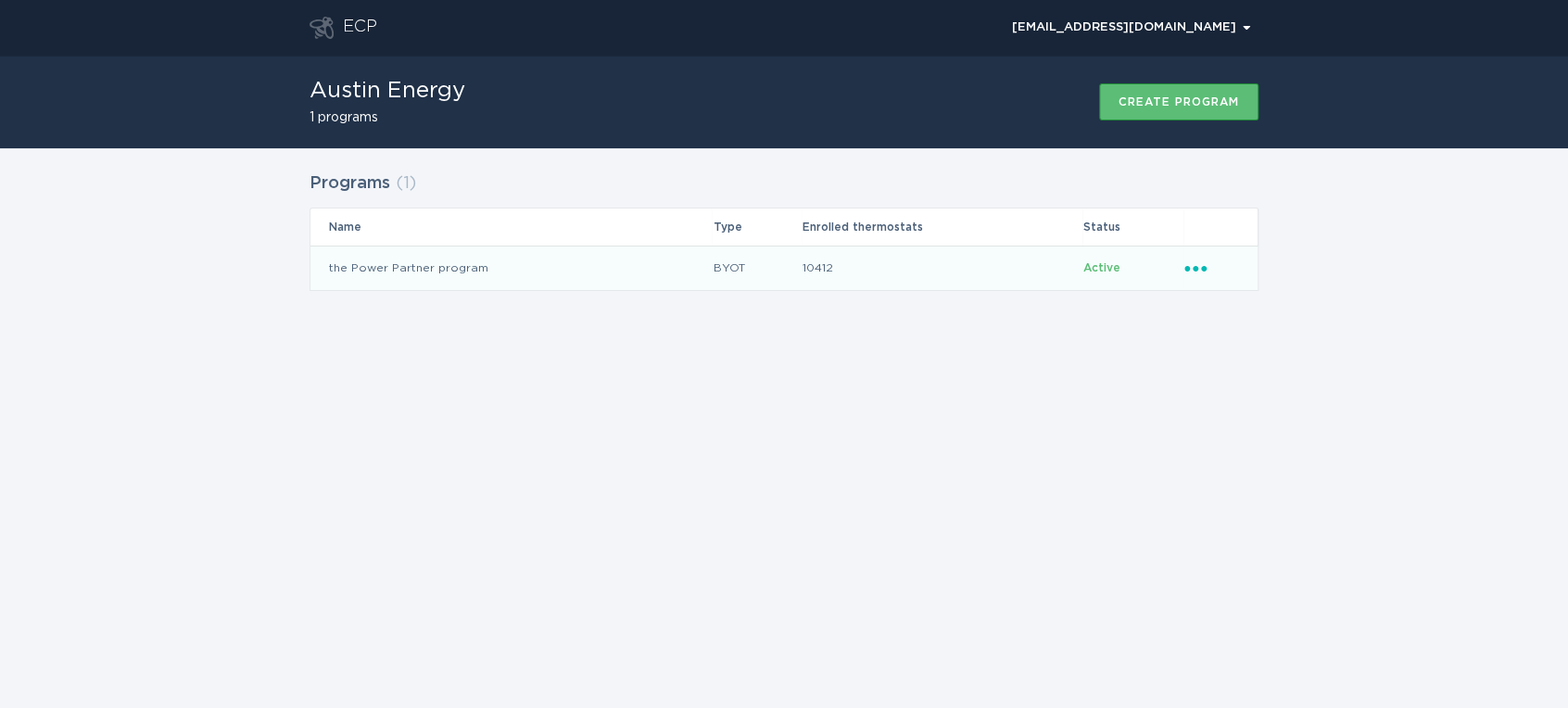
click at [542, 264] on td "the Power Partner program" at bounding box center [511, 267] width 402 height 44
